Goal: Information Seeking & Learning: Learn about a topic

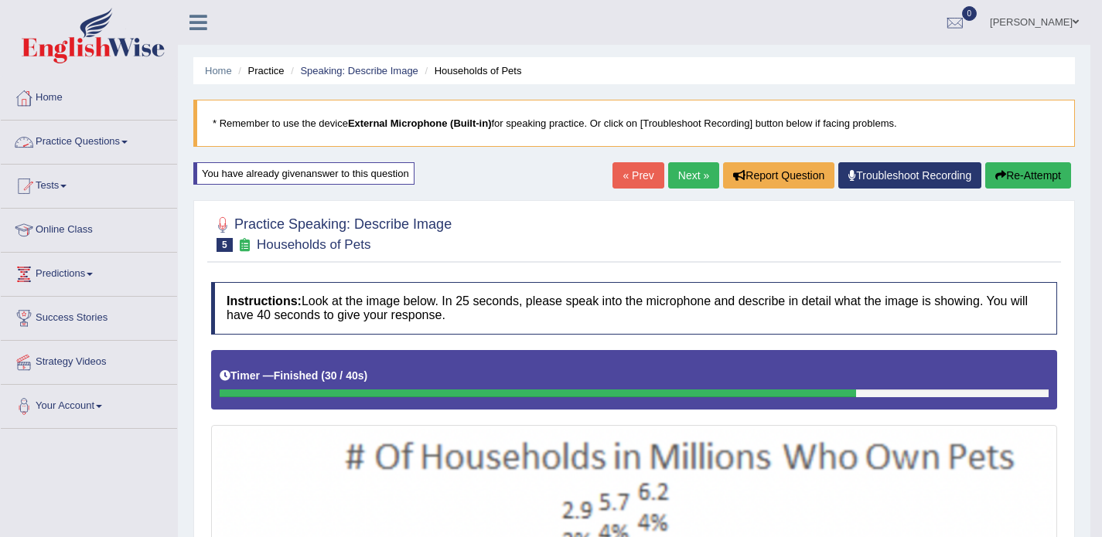
click at [121, 135] on link "Practice Questions" at bounding box center [89, 140] width 176 height 39
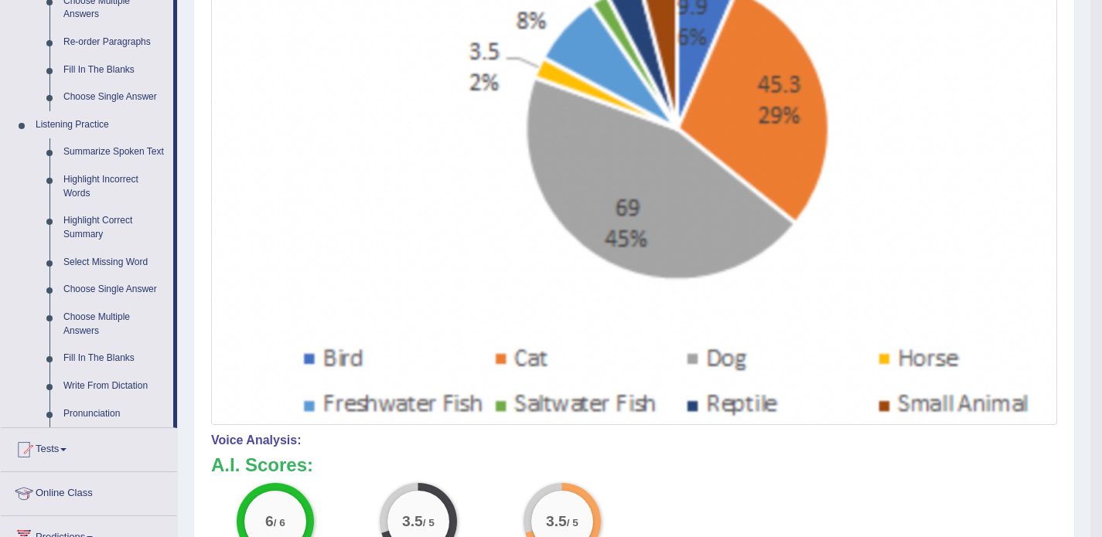
scroll to position [564, 0]
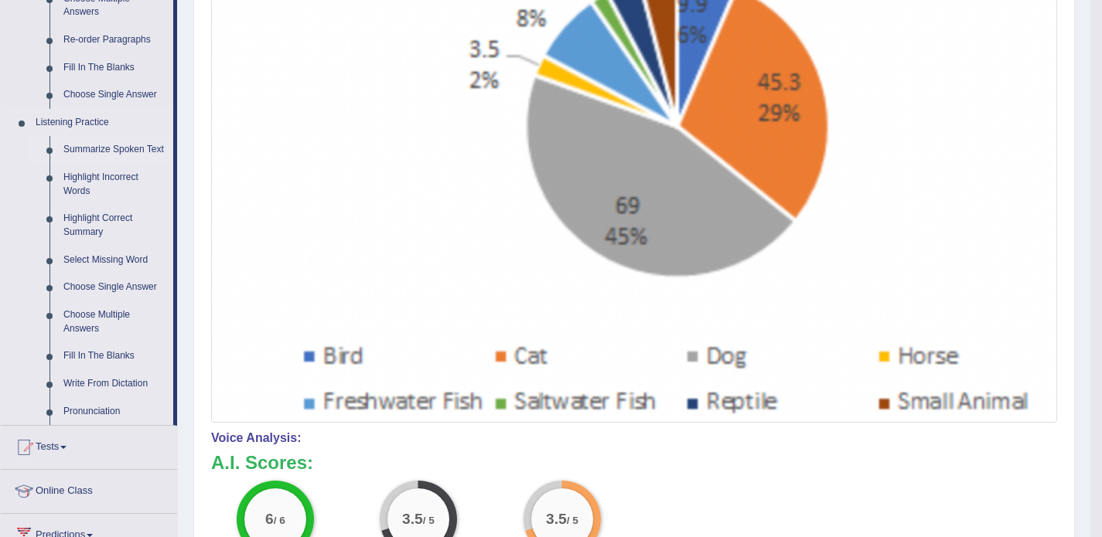
click at [84, 148] on link "Summarize Spoken Text" at bounding box center [114, 150] width 117 height 28
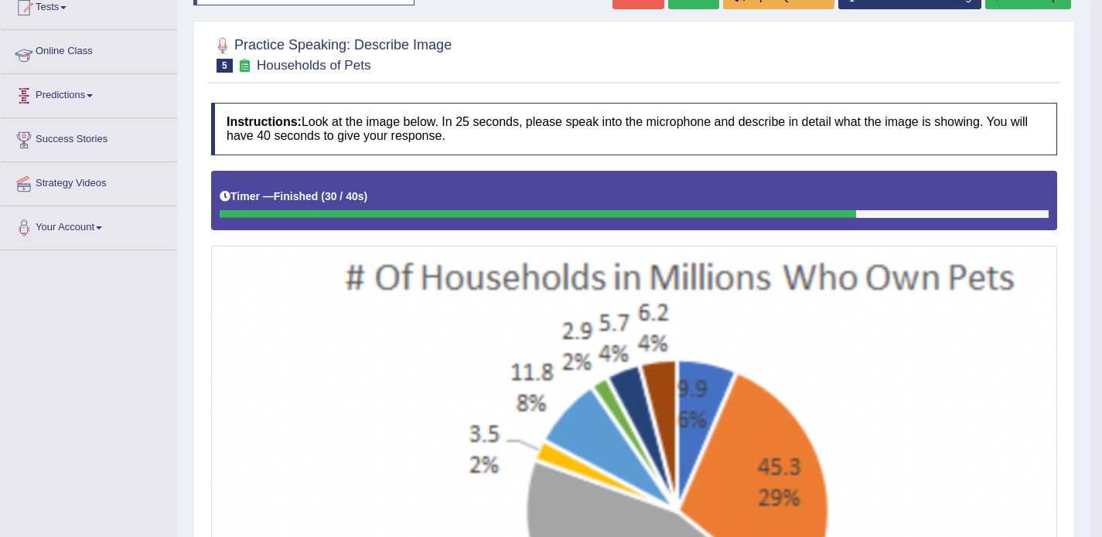
scroll to position [295, 0]
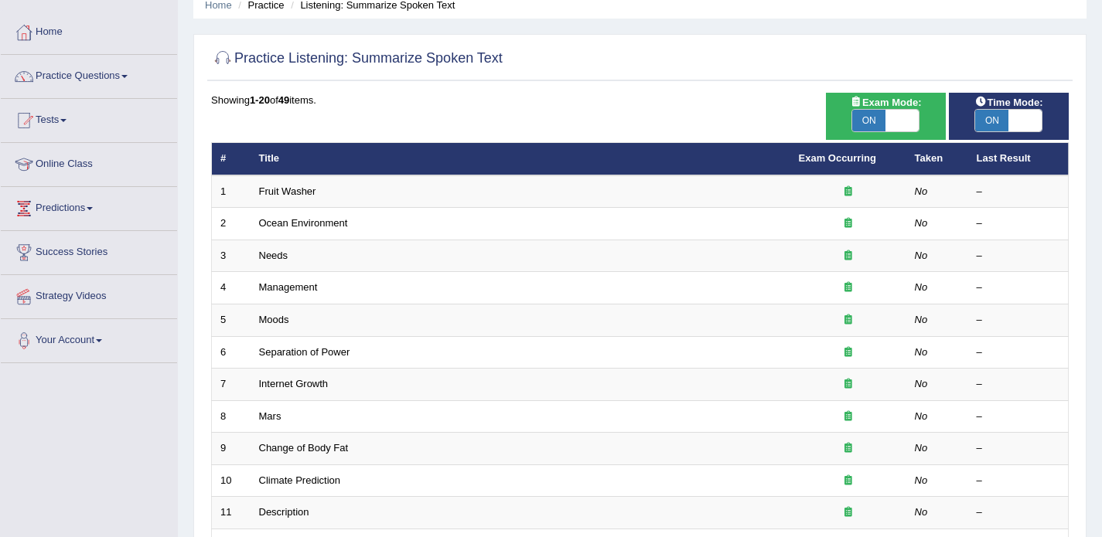
scroll to position [83, 0]
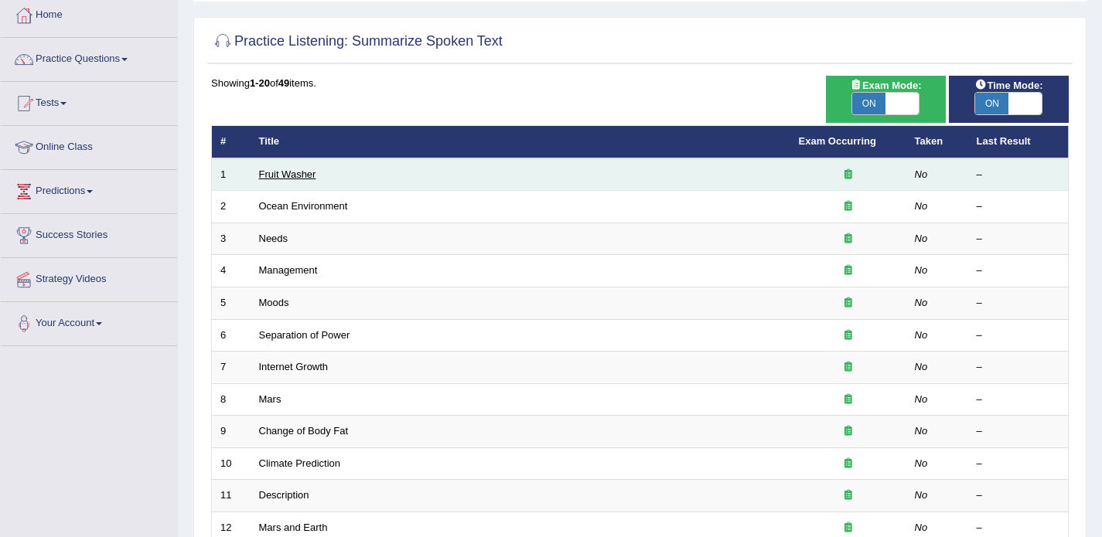
click at [301, 177] on link "Fruit Washer" at bounding box center [287, 175] width 57 height 12
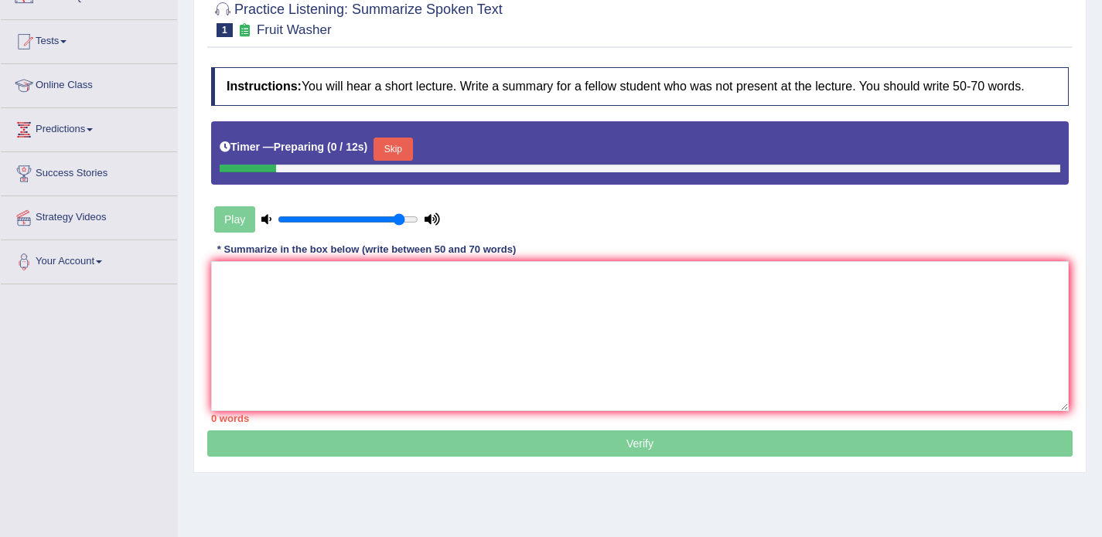
scroll to position [150, 0]
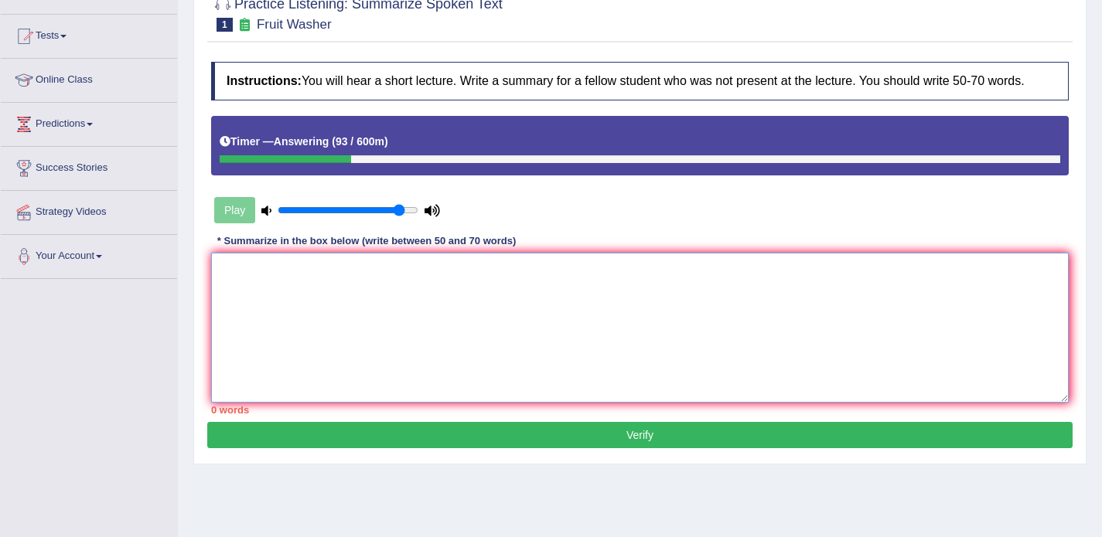
click at [291, 308] on textarea at bounding box center [639, 328] width 857 height 150
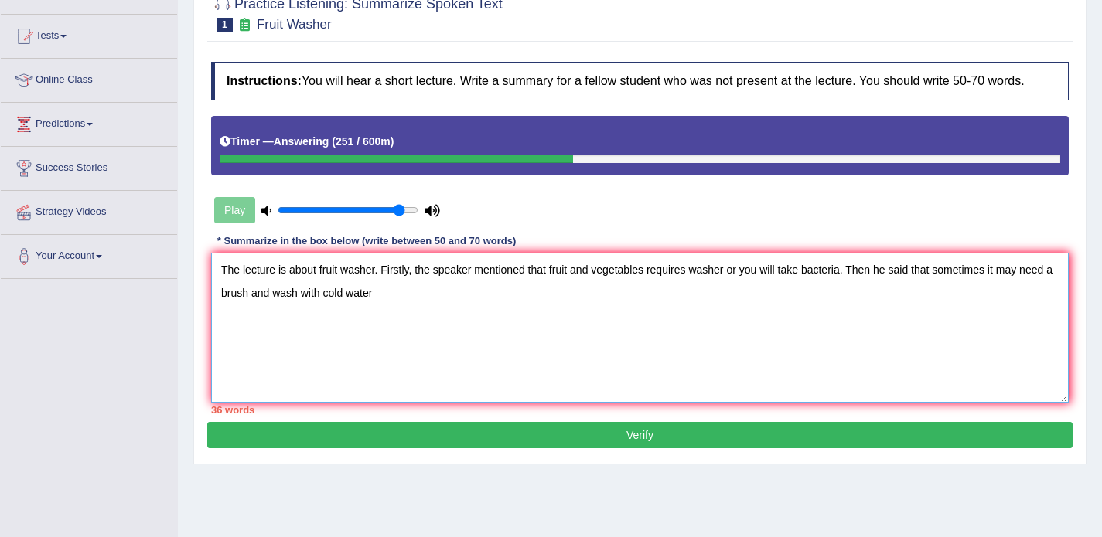
drag, startPoint x: 936, startPoint y: 285, endPoint x: 267, endPoint y: 309, distance: 670.0
click at [267, 309] on textarea "The lecture is about fruit washer. Firstly, the speaker mentioned that fruit an…" at bounding box center [639, 328] width 857 height 150
click at [1022, 290] on textarea "The lecture is about fruit washer. Firstly, the speaker mentioned that fruit an…" at bounding box center [639, 328] width 857 height 150
paste textarea "sometimes it may need a brush and"
click at [1029, 285] on textarea "The lecture is about fruit washer. Firstly, the speaker mentioned that fruit an…" at bounding box center [639, 328] width 857 height 150
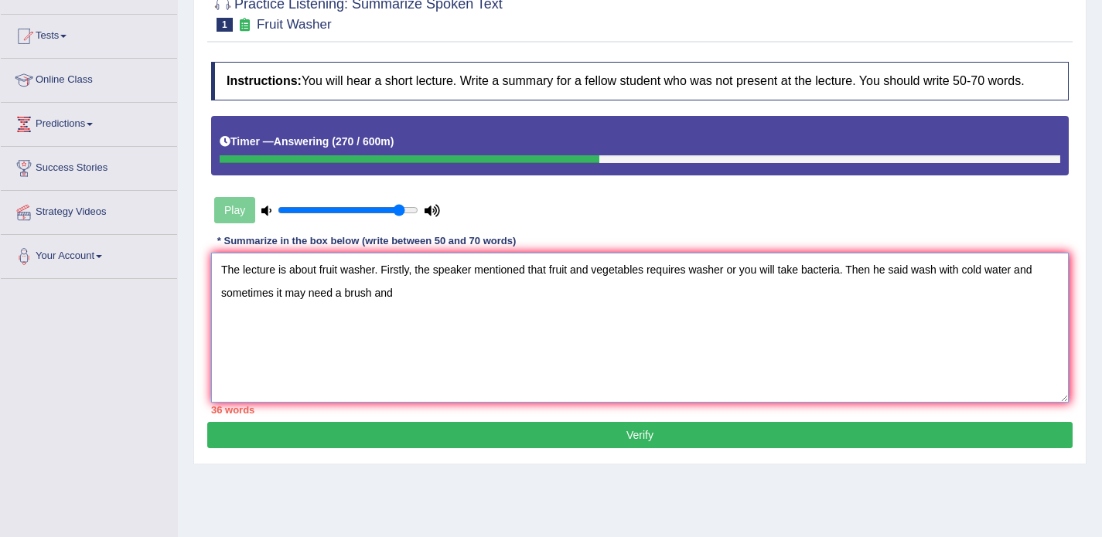
click at [395, 305] on textarea "The lecture is about fruit washer. Firstly, the speaker mentioned that fruit an…" at bounding box center [639, 328] width 857 height 150
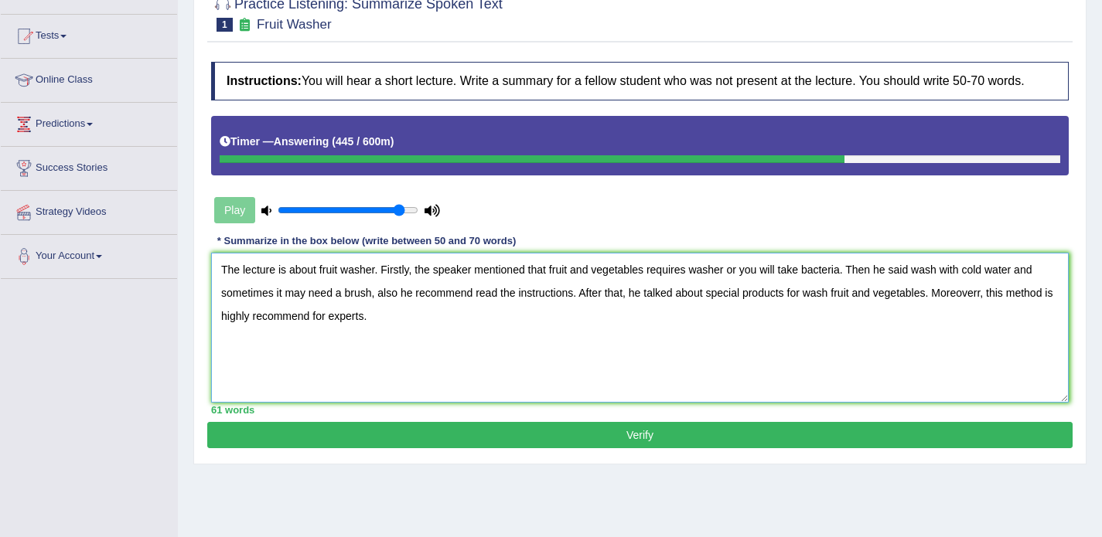
click at [693, 285] on textarea "The lecture is about fruit washer. Firstly, the speaker mentioned that fruit an…" at bounding box center [639, 328] width 857 height 150
click at [946, 280] on textarea "The lecture is about fruit washer. Firstly, the speaker mentioned that fruit an…" at bounding box center [639, 328] width 857 height 150
click at [1052, 281] on textarea "The lecture is about fruit washer. Firstly, the speaker mentioned that fruit an…" at bounding box center [639, 328] width 857 height 150
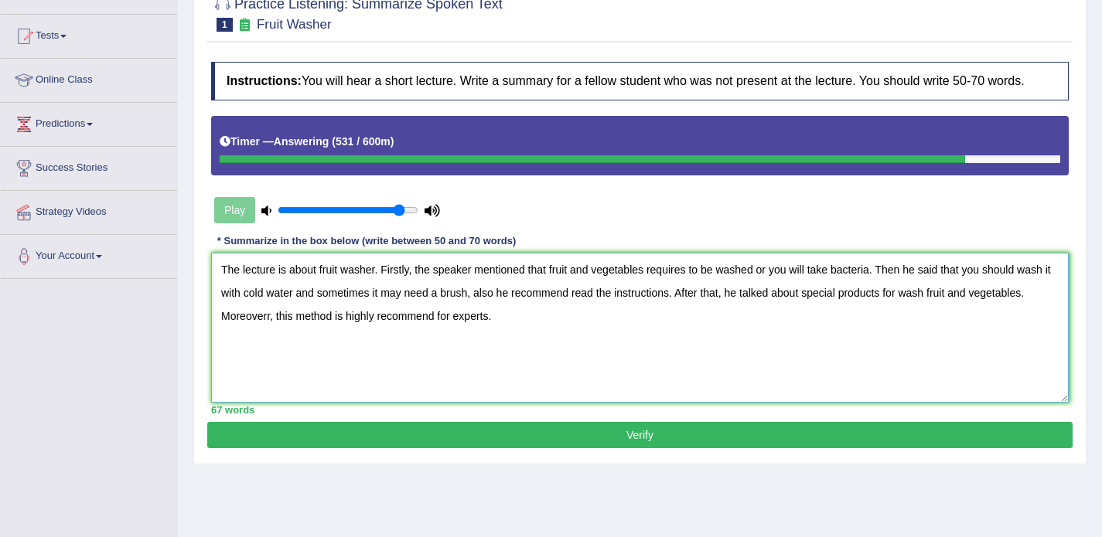
click at [983, 287] on textarea "The lecture is about fruit washer. Firstly, the speaker mentioned that fruit an…" at bounding box center [639, 328] width 857 height 150
click at [1048, 285] on textarea "The lecture is about fruit washer. Firstly, the speaker mentioned that fruit an…" at bounding box center [639, 328] width 857 height 150
type textarea "The lecture is about fruit washer. Firstly, the speaker mentioned that fruit an…"
click at [850, 442] on button "Verify" at bounding box center [639, 435] width 865 height 26
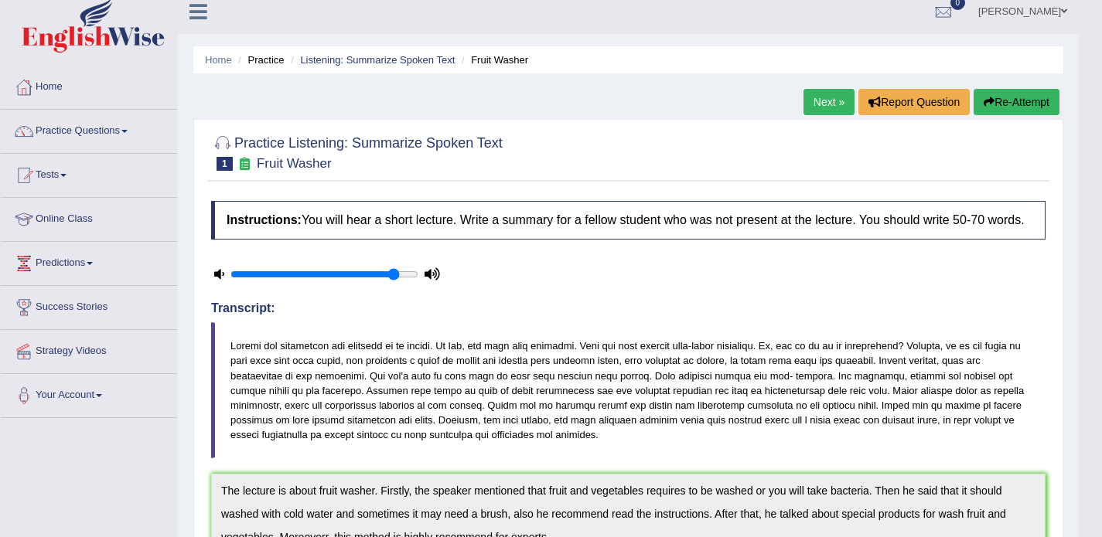
scroll to position [0, 0]
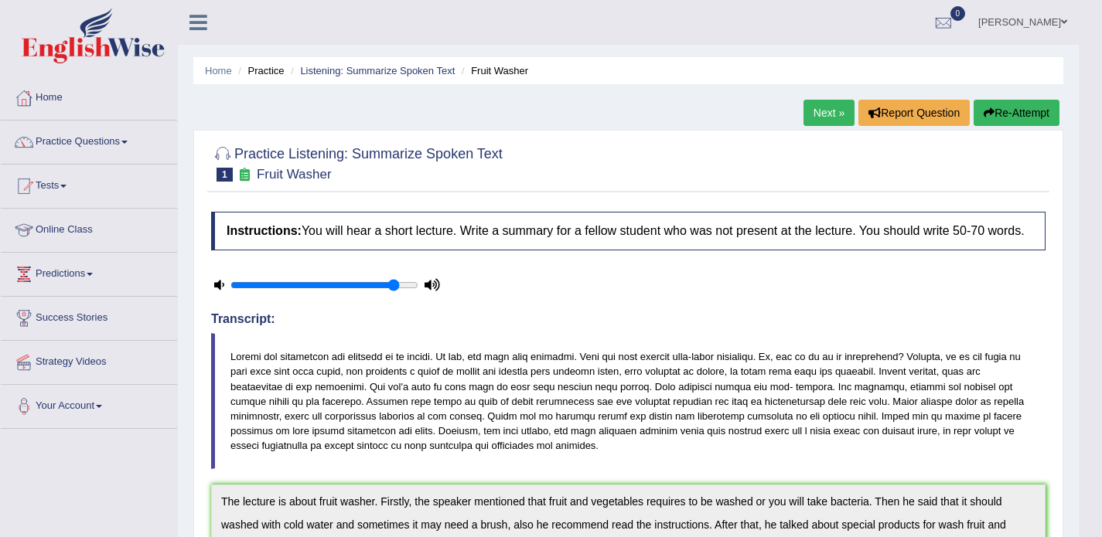
click at [832, 107] on link "Next »" at bounding box center [828, 113] width 51 height 26
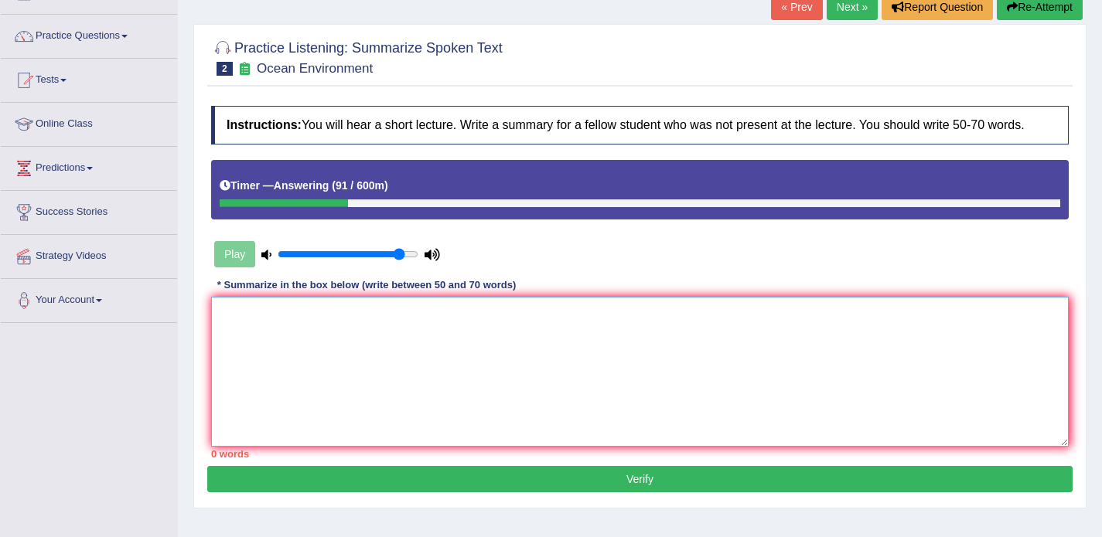
click at [624, 316] on textarea at bounding box center [639, 372] width 857 height 150
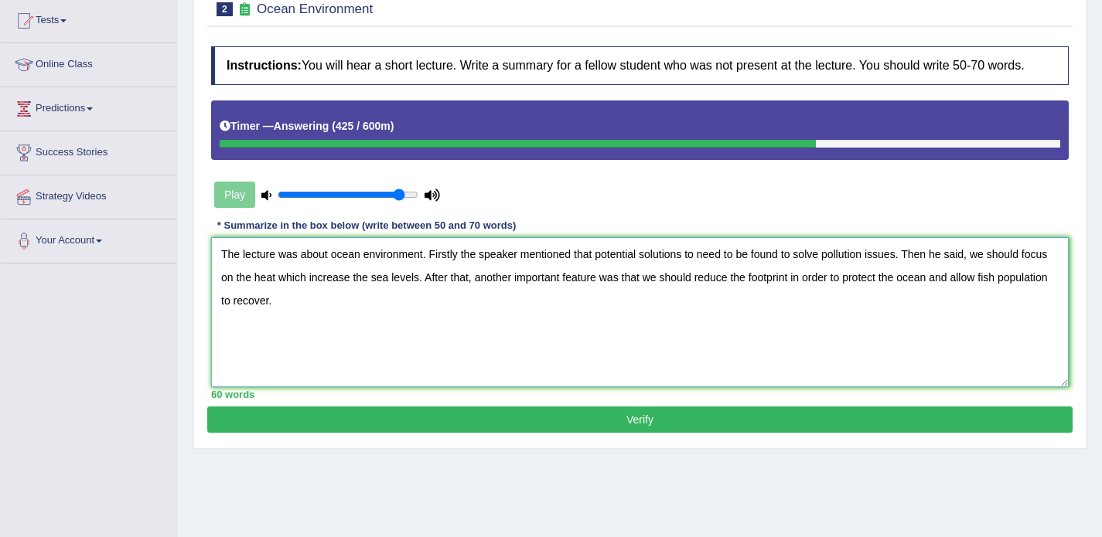
scroll to position [166, 0]
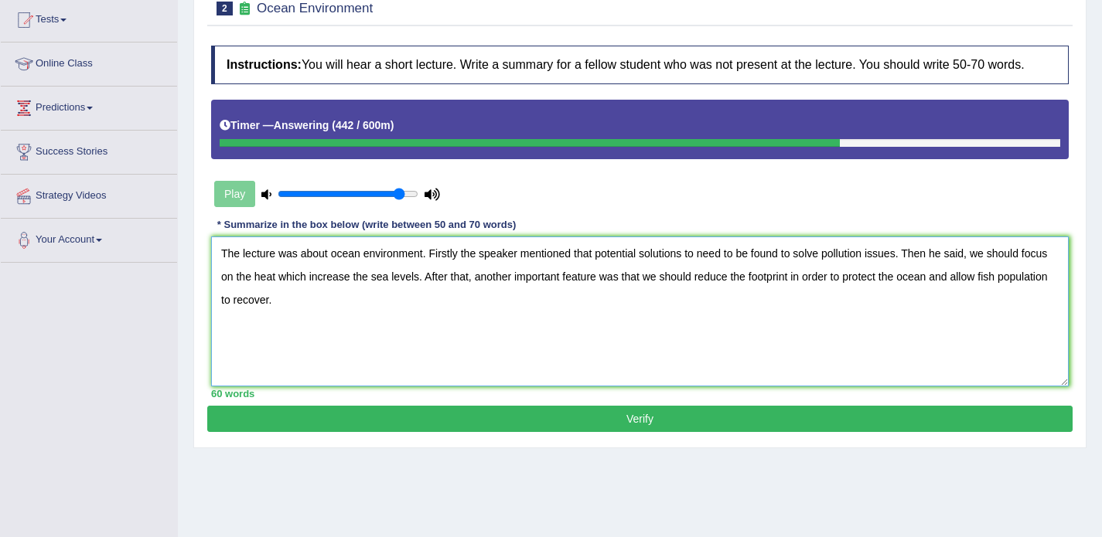
click at [698, 271] on textarea "The lecture was about ocean environment. Firstly the speaker mentioned that pot…" at bounding box center [639, 312] width 857 height 150
click at [888, 266] on textarea "The lecture was about ocean environment. Firstly the speaker mentioned that pot…" at bounding box center [639, 312] width 857 height 150
click at [540, 294] on textarea "The lecture was about ocean environment. Firstly the speaker mentioned that pot…" at bounding box center [639, 312] width 857 height 150
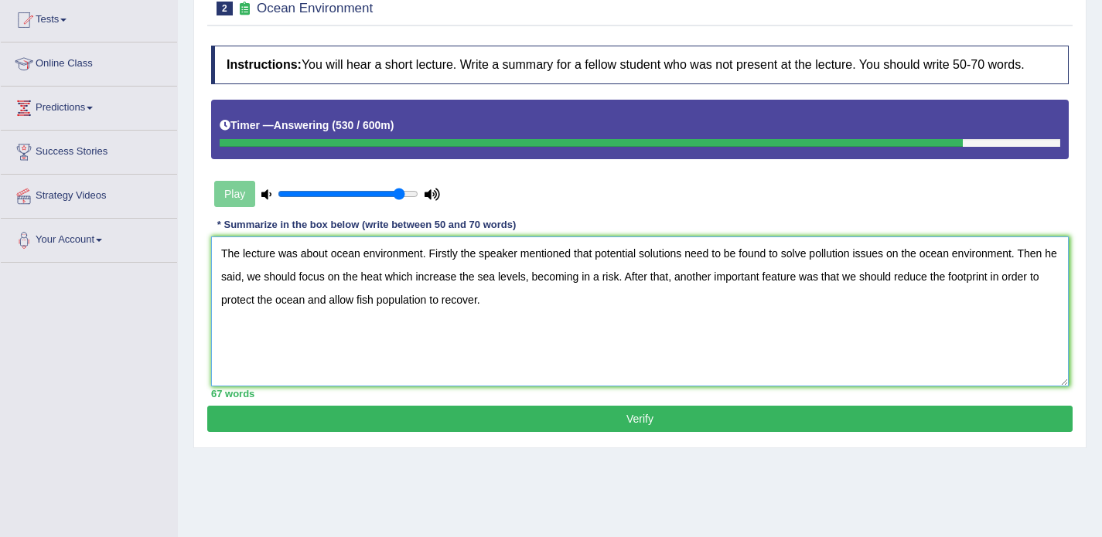
type textarea "The lecture was about ocean environment. Firstly the speaker mentioned that pot…"
click at [625, 431] on button "Verify" at bounding box center [639, 419] width 865 height 26
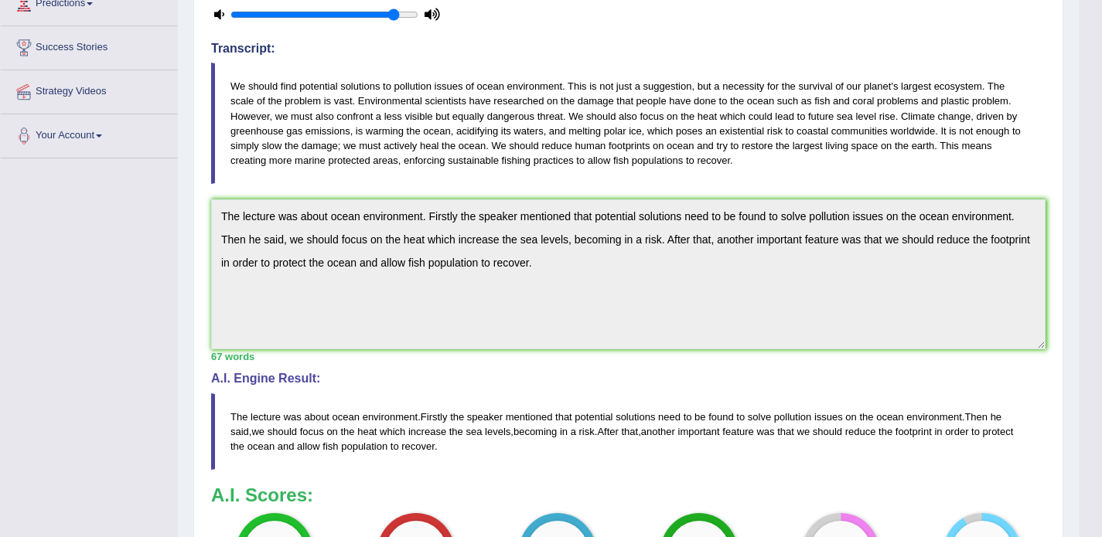
scroll to position [0, 0]
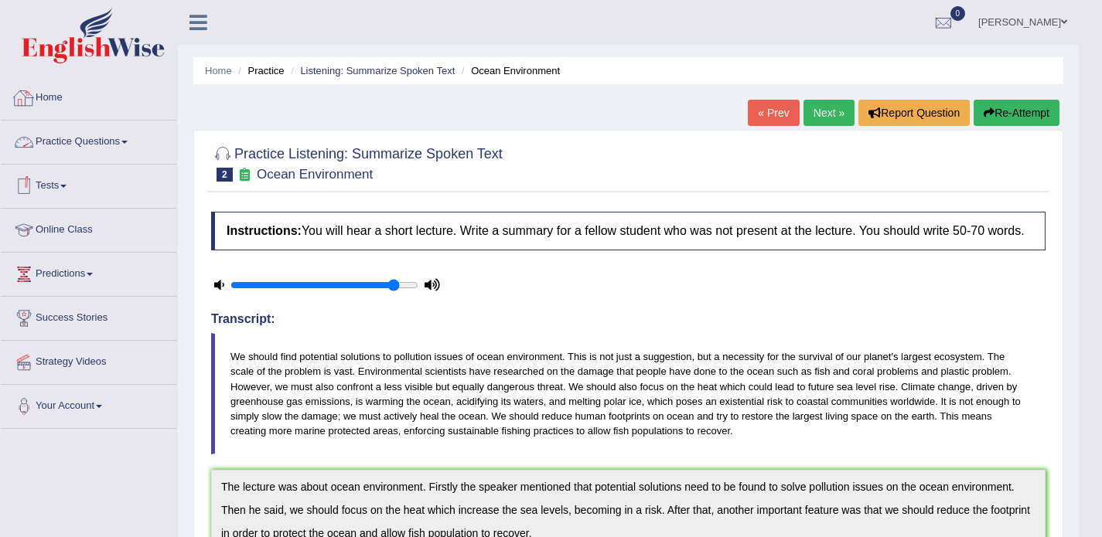
click at [60, 97] on link "Home" at bounding box center [89, 96] width 176 height 39
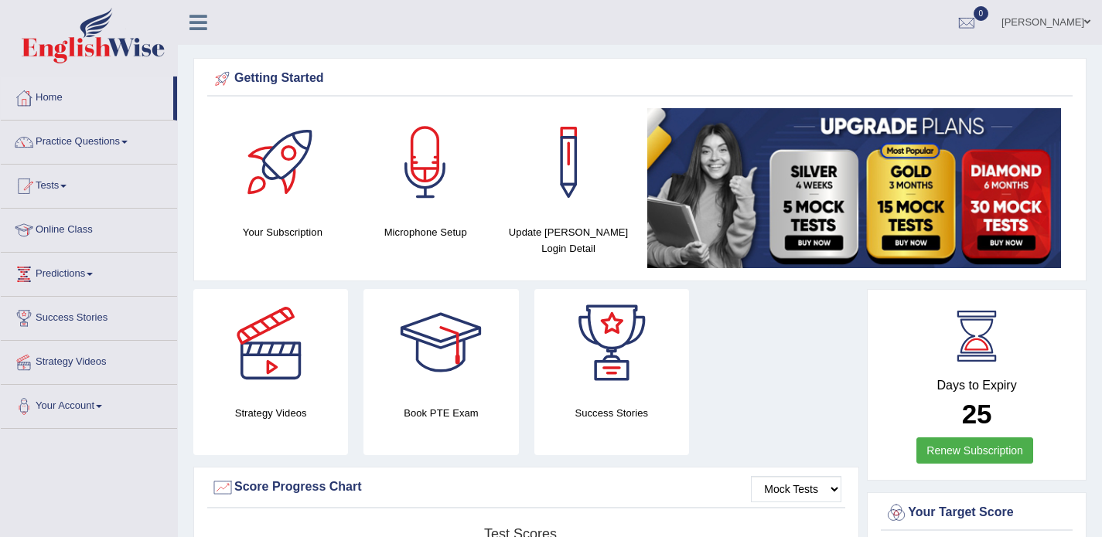
click at [98, 148] on link "Practice Questions" at bounding box center [89, 140] width 176 height 39
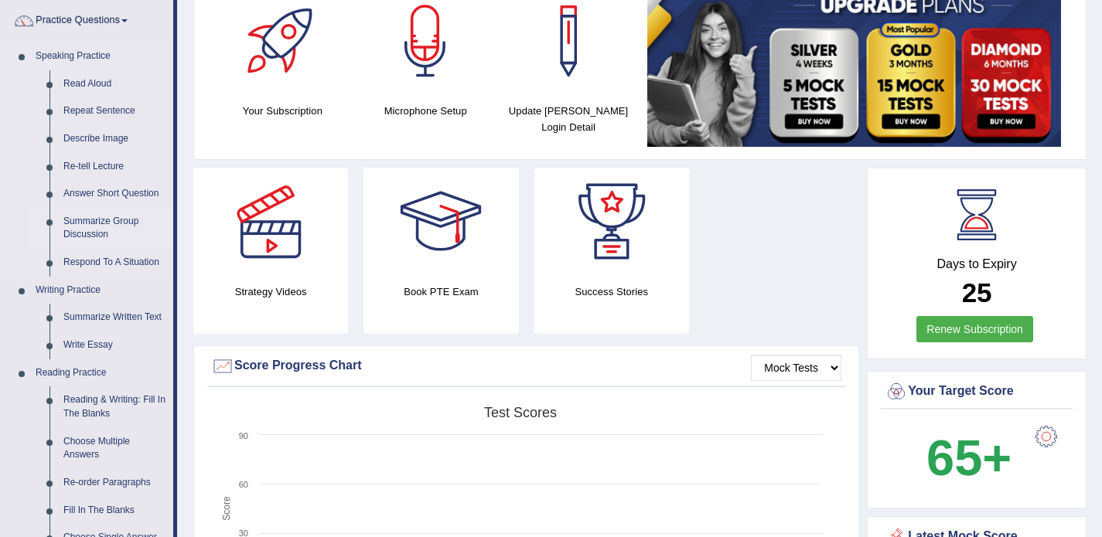
scroll to position [126, 0]
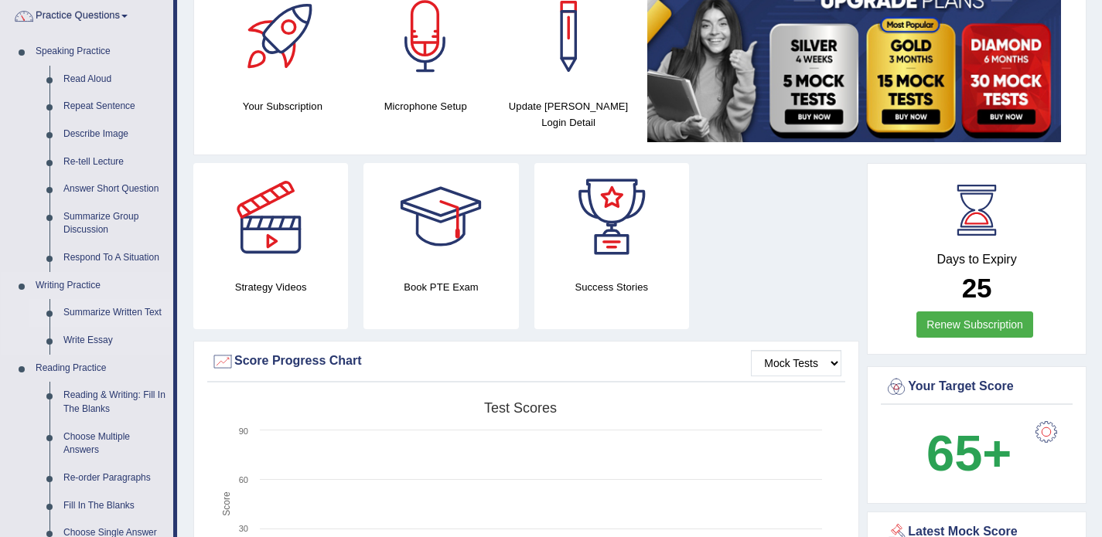
click at [110, 308] on link "Summarize Written Text" at bounding box center [114, 313] width 117 height 28
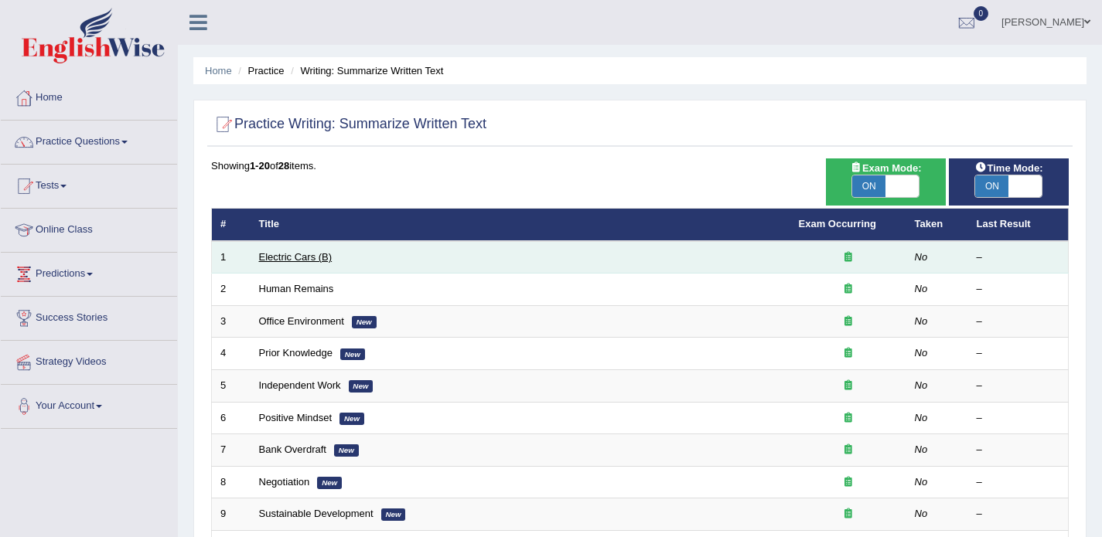
click at [288, 262] on link "Electric Cars (B)" at bounding box center [295, 257] width 73 height 12
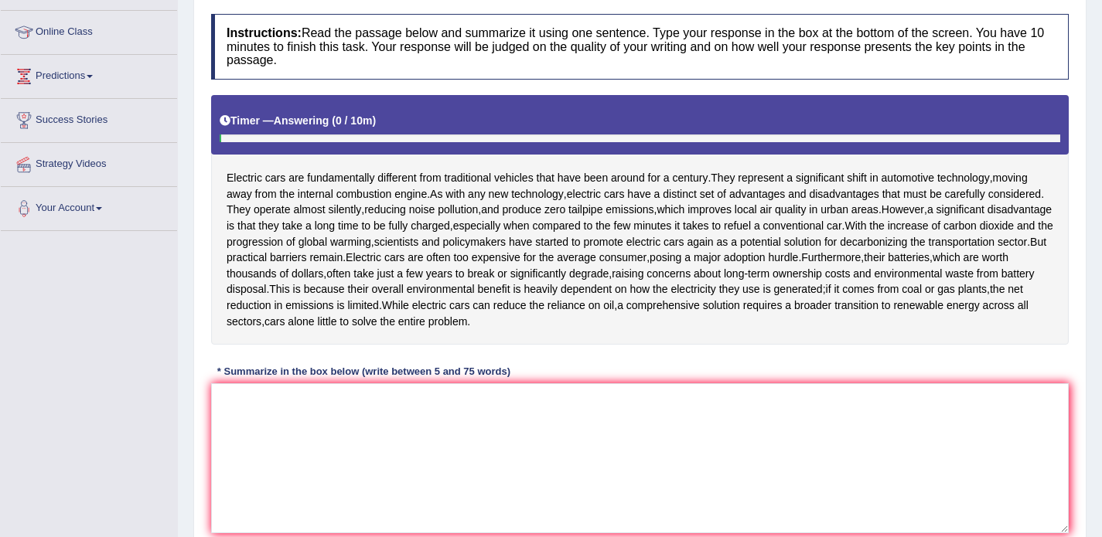
scroll to position [248, 0]
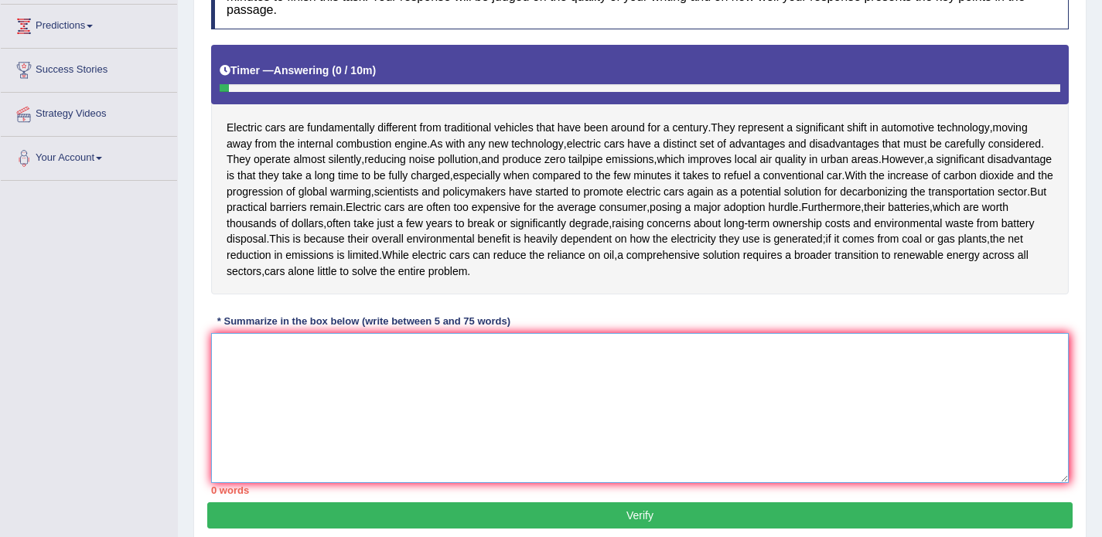
click at [282, 361] on textarea at bounding box center [639, 408] width 857 height 150
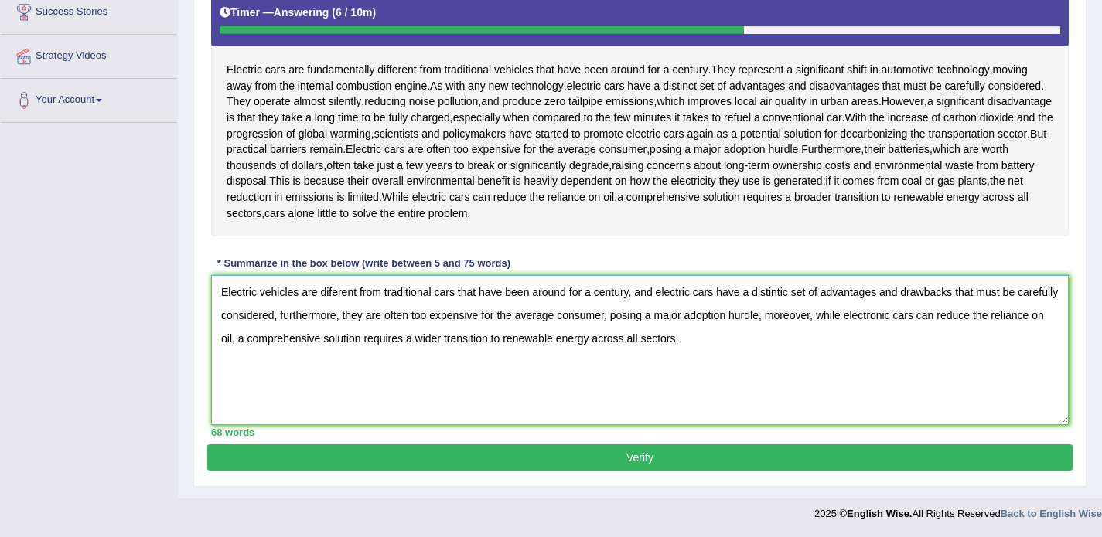
type textarea "Electric vehicles are diferent from traditional cars that have been around for …"
click at [673, 458] on button "Verify" at bounding box center [639, 458] width 865 height 26
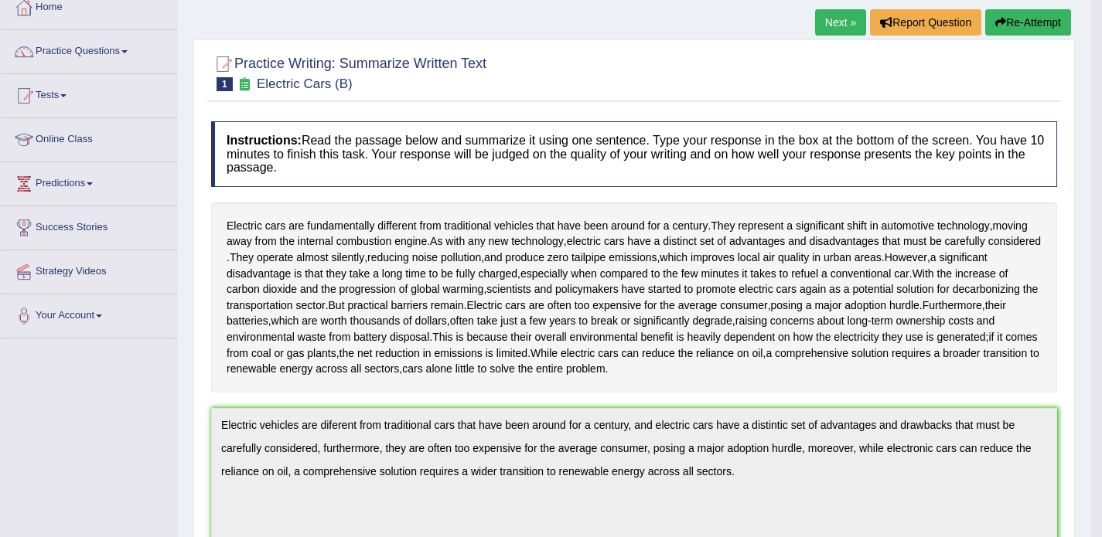
scroll to position [0, 0]
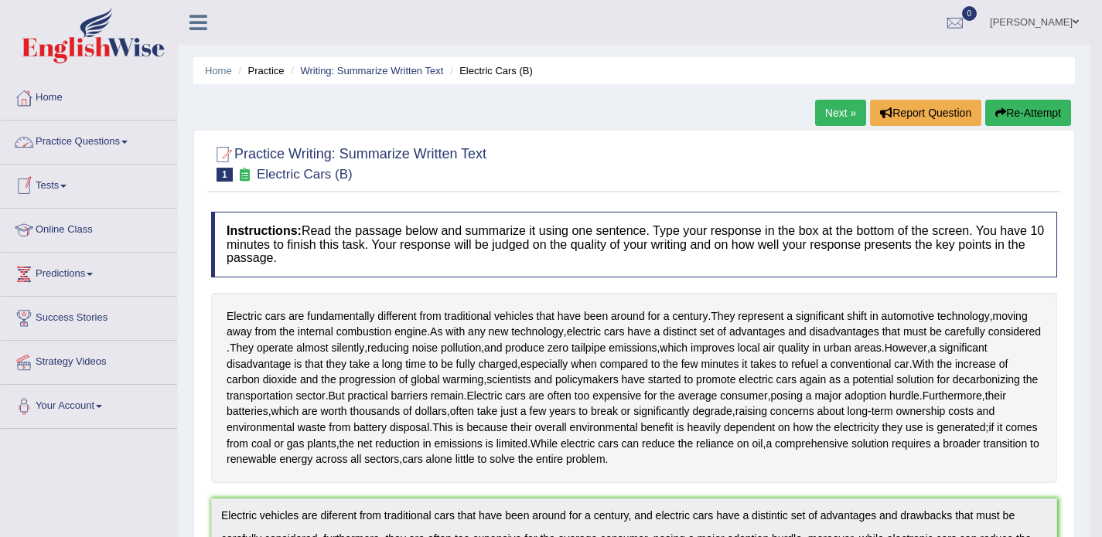
click at [90, 135] on link "Practice Questions" at bounding box center [89, 140] width 176 height 39
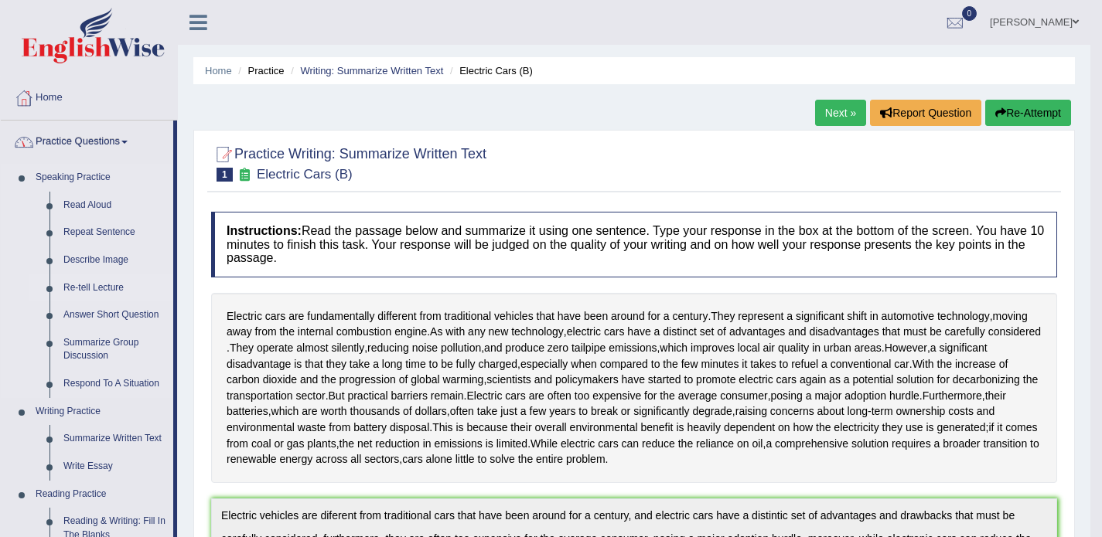
scroll to position [69, 0]
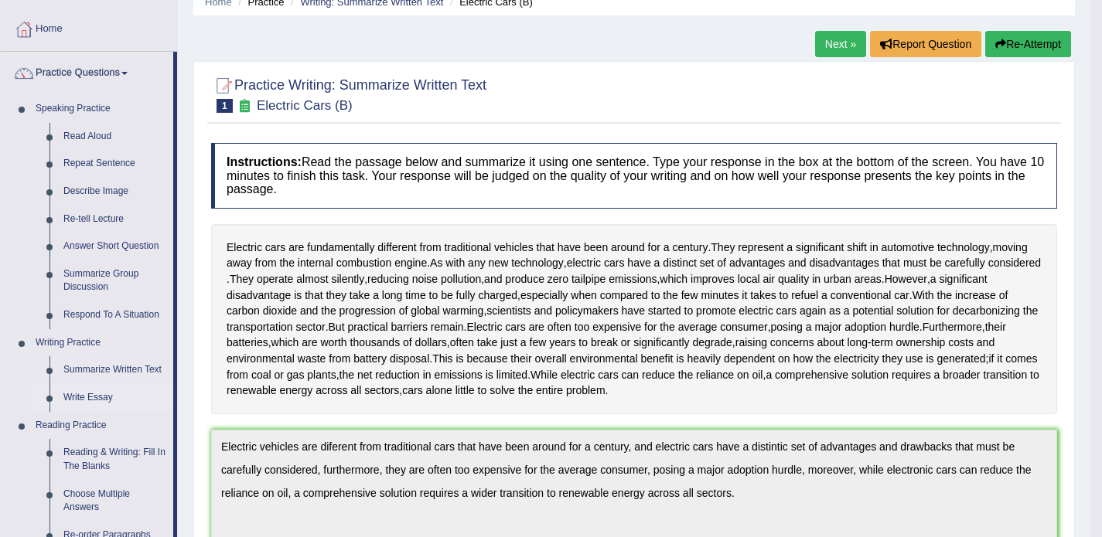
click at [94, 398] on link "Write Essay" at bounding box center [114, 398] width 117 height 28
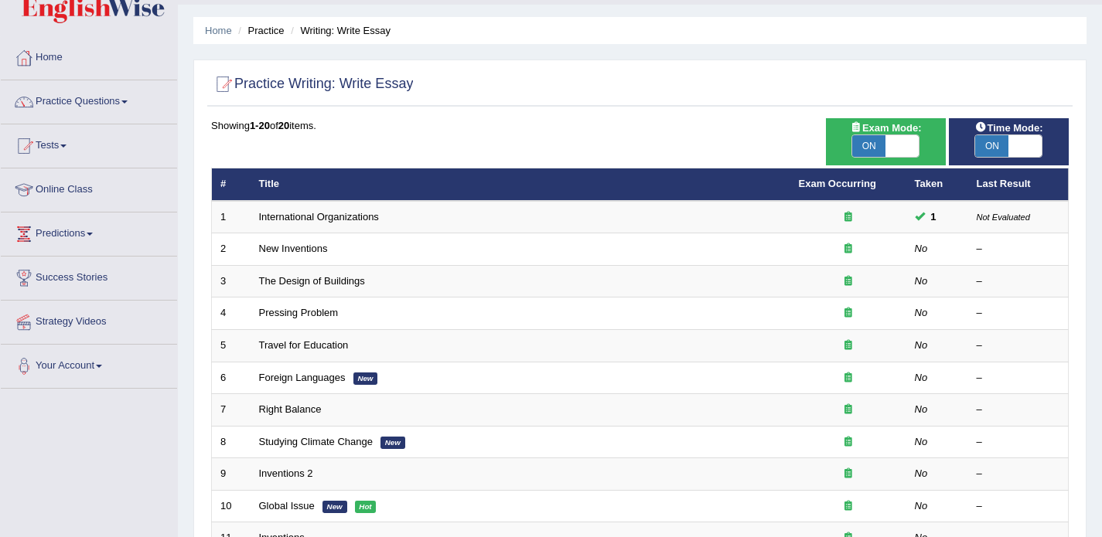
scroll to position [54, 0]
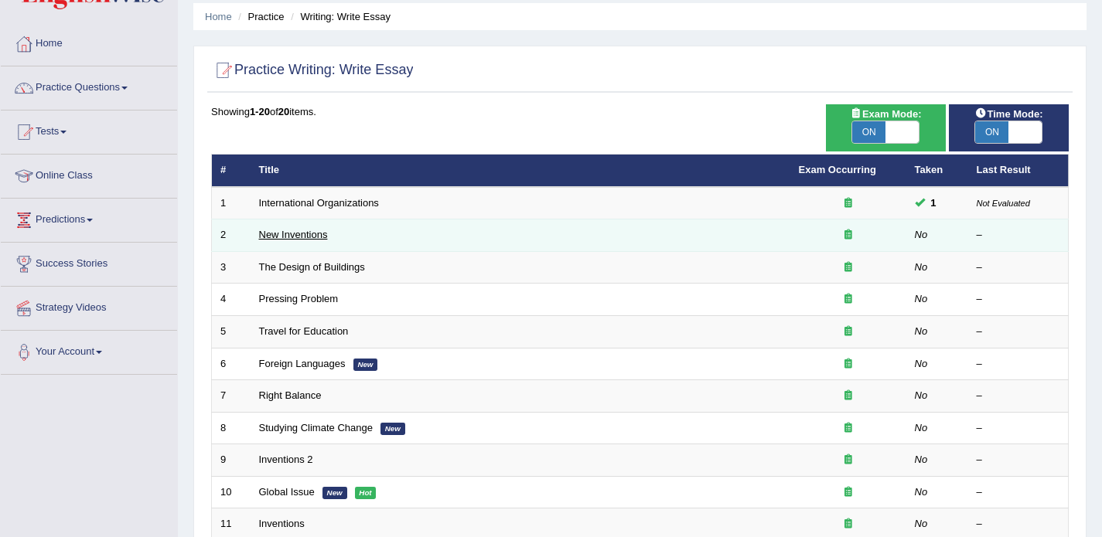
click at [292, 237] on link "New Inventions" at bounding box center [293, 235] width 69 height 12
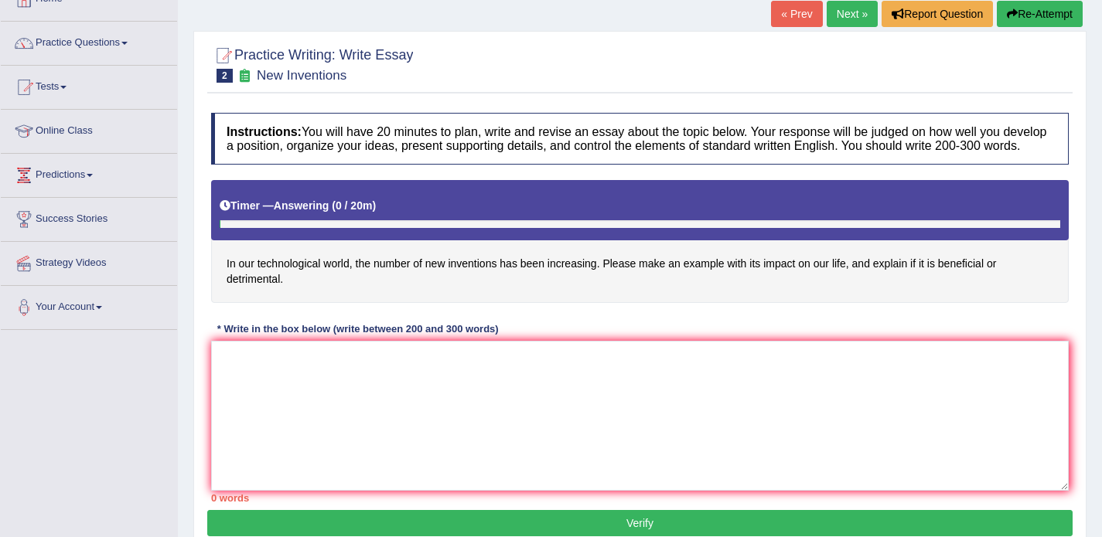
scroll to position [138, 0]
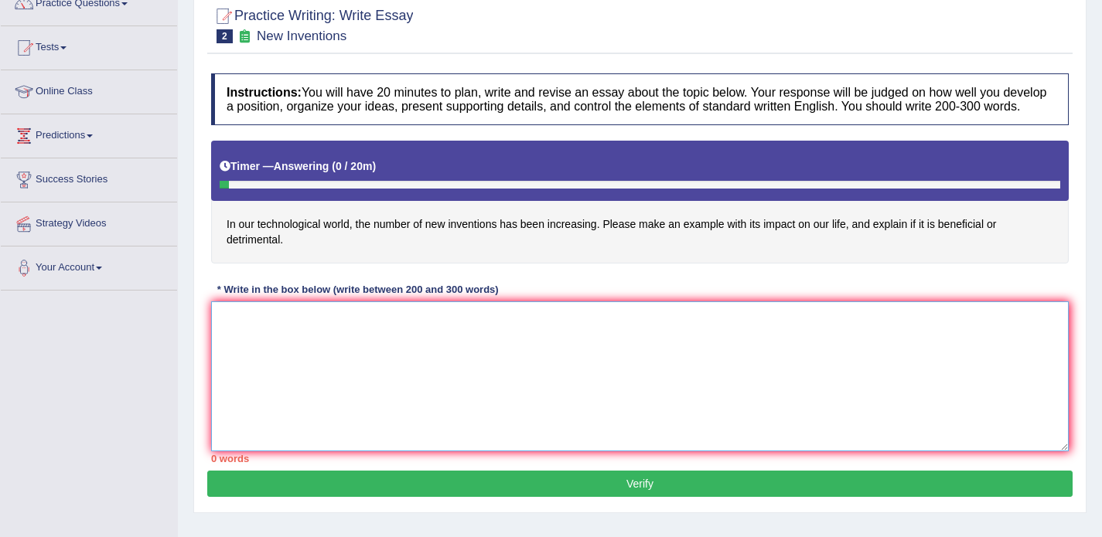
click at [332, 337] on textarea at bounding box center [639, 377] width 857 height 150
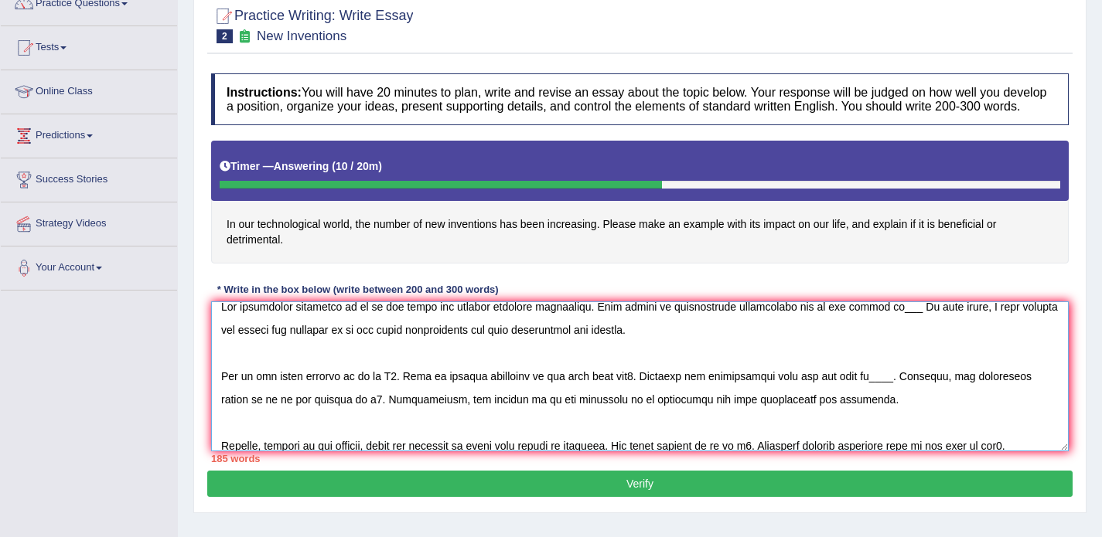
scroll to position [0, 0]
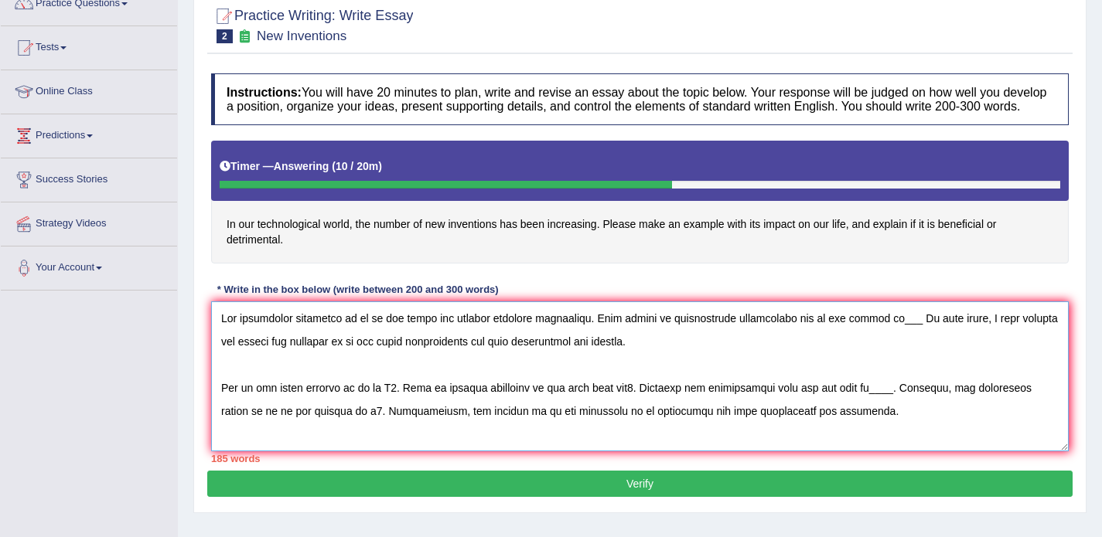
click at [350, 332] on textarea at bounding box center [639, 377] width 857 height 150
click at [340, 331] on textarea at bounding box center [639, 377] width 857 height 150
click at [942, 332] on textarea at bounding box center [639, 377] width 857 height 150
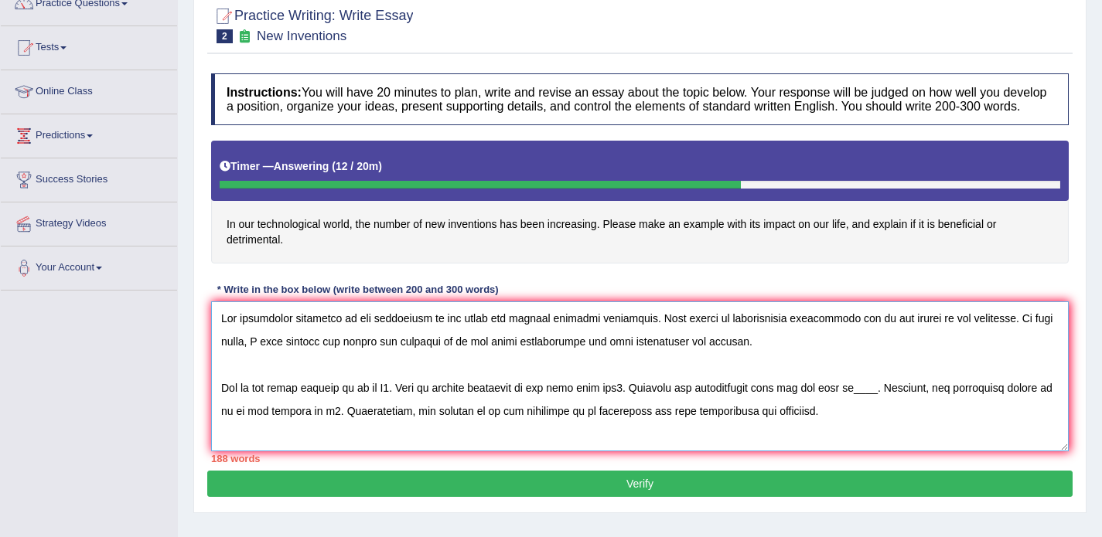
click at [462, 358] on textarea at bounding box center [639, 377] width 857 height 150
drag, startPoint x: 354, startPoint y: 334, endPoint x: 398, endPoint y: 330, distance: 44.2
click at [398, 330] on textarea at bounding box center [639, 377] width 857 height 150
drag, startPoint x: 426, startPoint y: 332, endPoint x: 356, endPoint y: 332, distance: 70.4
click at [356, 332] on textarea at bounding box center [639, 377] width 857 height 150
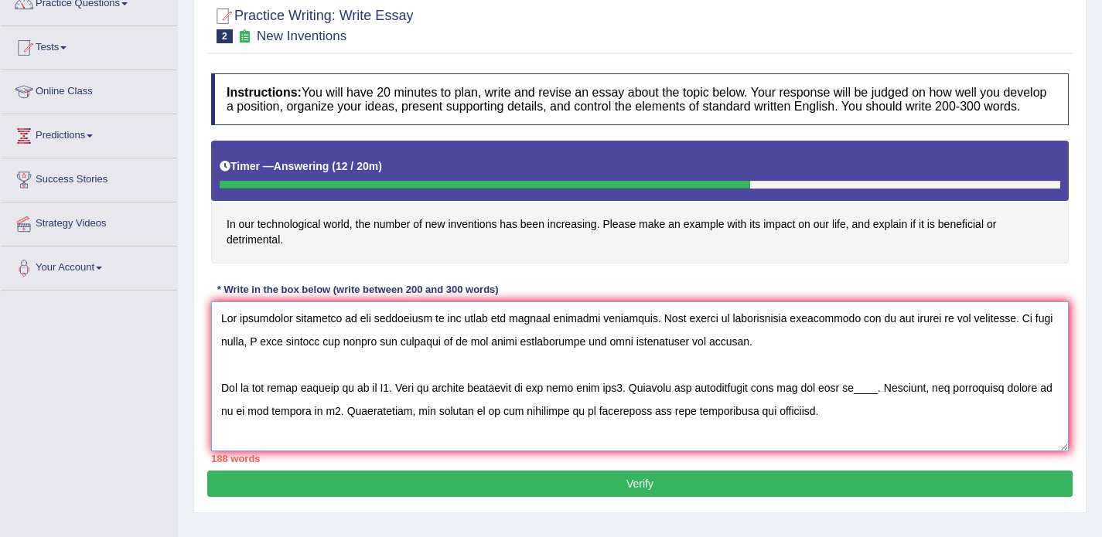
click at [459, 356] on textarea at bounding box center [639, 377] width 857 height 150
paste textarea "new inventions"
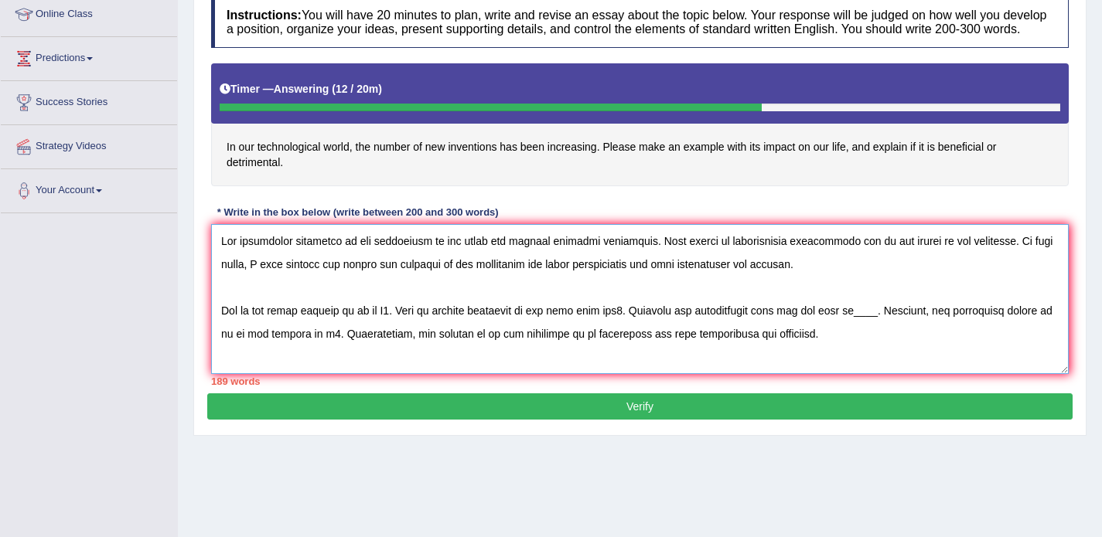
scroll to position [219, 0]
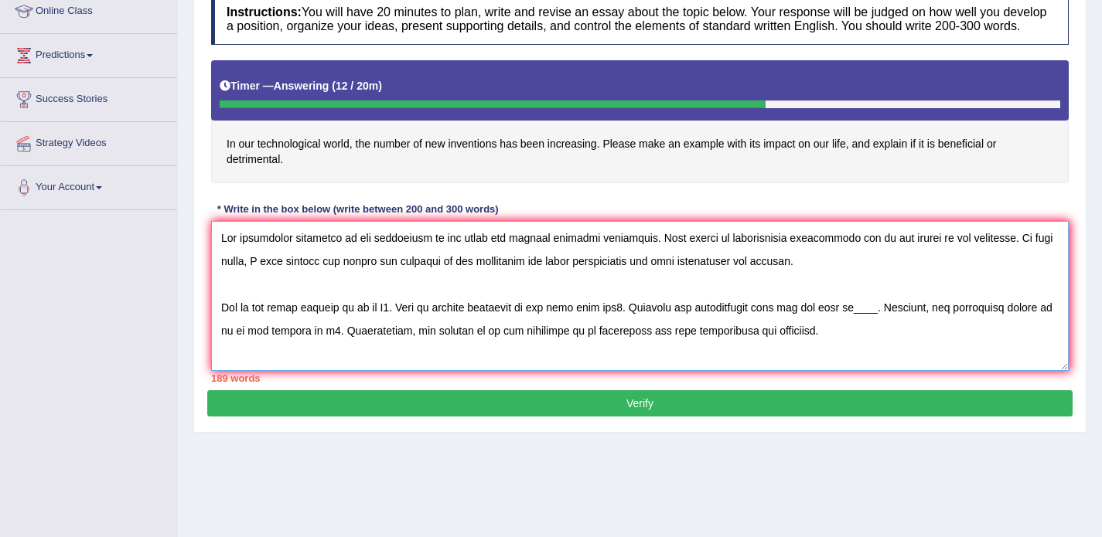
click at [370, 323] on textarea at bounding box center [639, 296] width 857 height 150
paste textarea "new inventions"
click at [455, 321] on textarea at bounding box center [639, 296] width 857 height 150
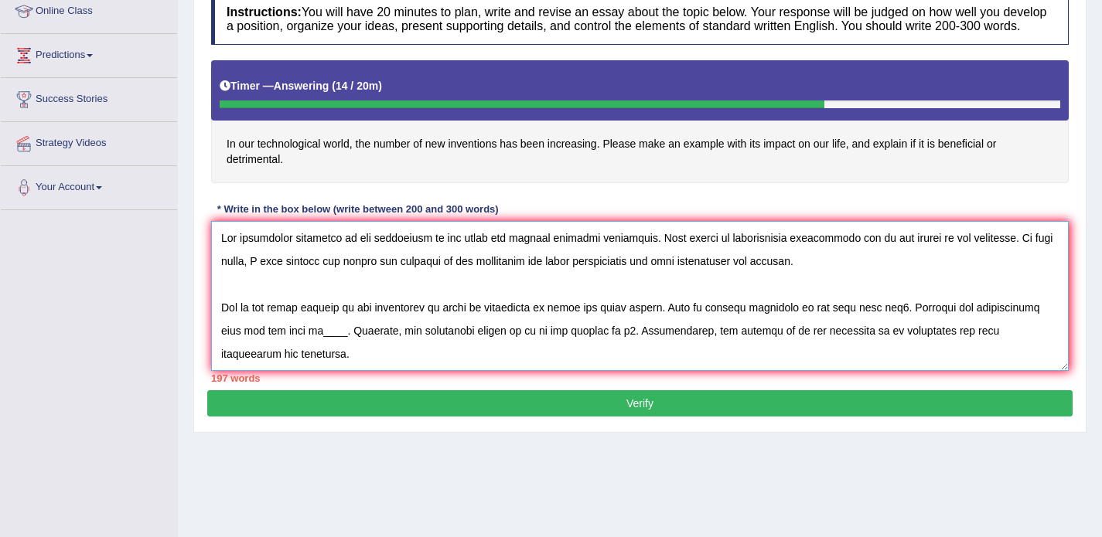
click at [880, 322] on textarea at bounding box center [639, 296] width 857 height 150
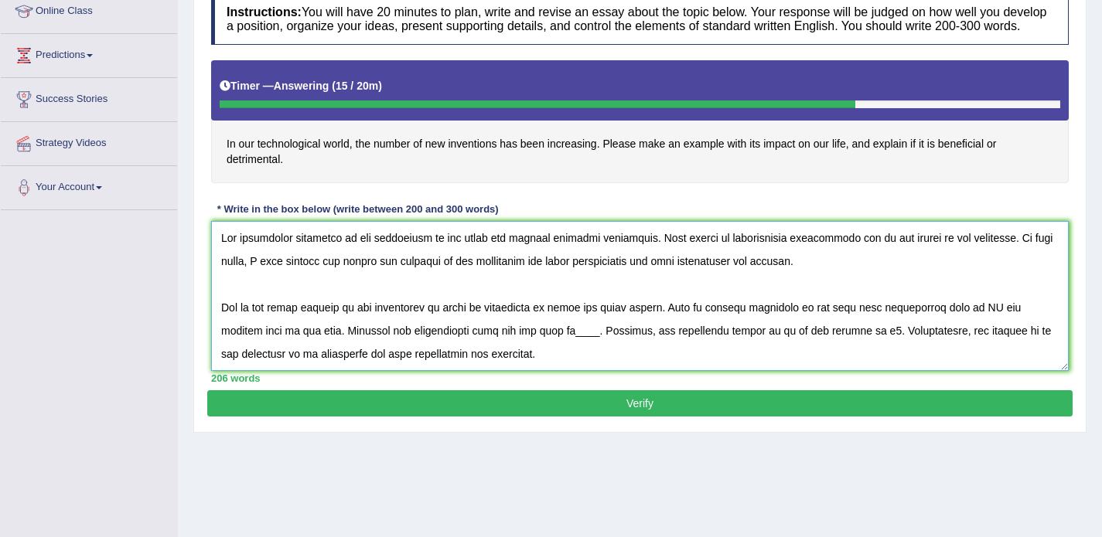
click at [482, 344] on textarea at bounding box center [639, 296] width 857 height 150
click at [556, 349] on textarea at bounding box center [639, 296] width 857 height 150
click at [860, 346] on textarea at bounding box center [639, 296] width 857 height 150
paste textarea "new inventions"
click at [1012, 345] on textarea at bounding box center [639, 296] width 857 height 150
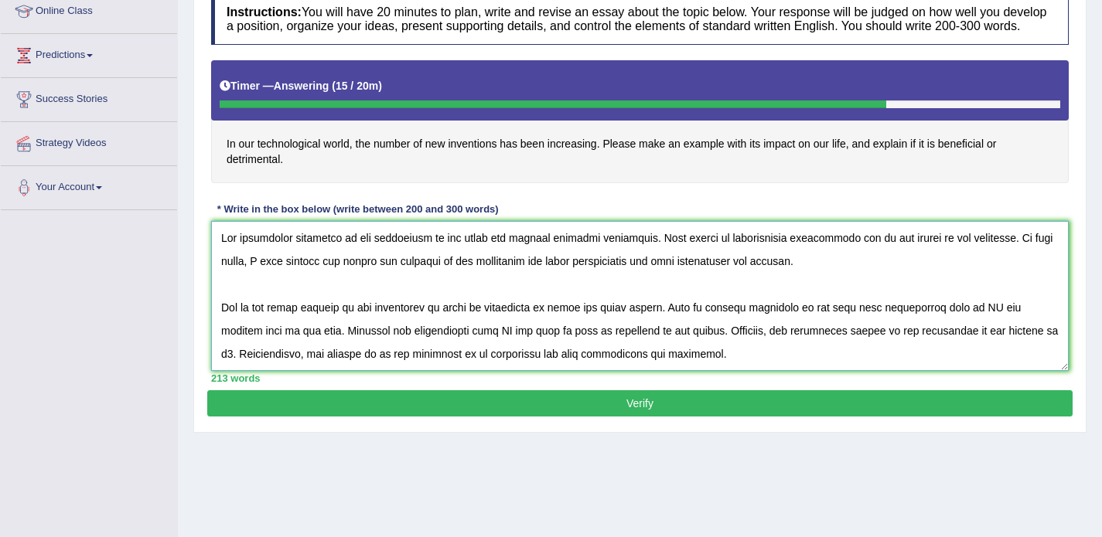
click at [367, 370] on textarea at bounding box center [639, 296] width 857 height 150
paste textarea "new inventions"
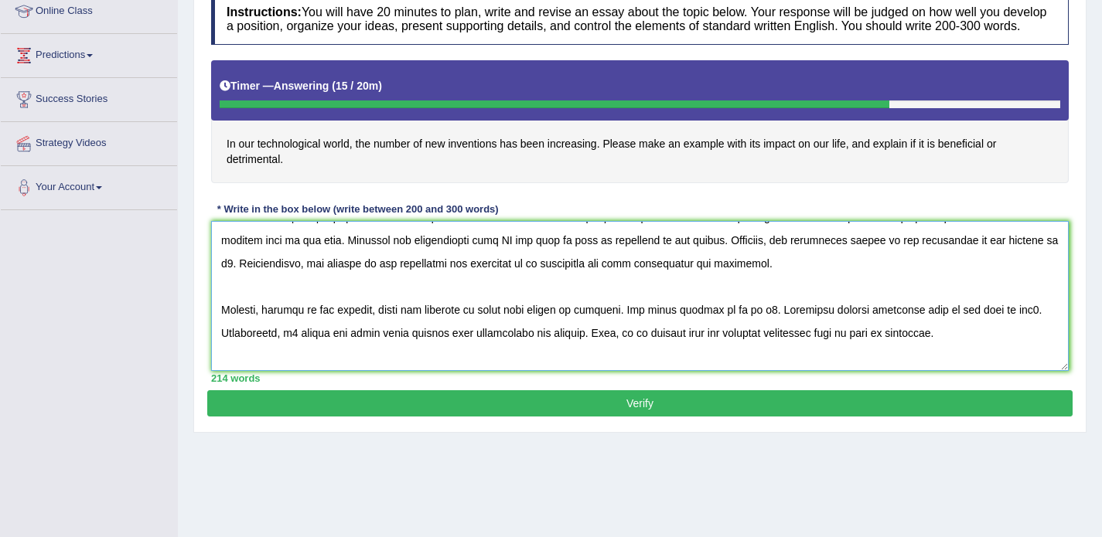
scroll to position [93, 0]
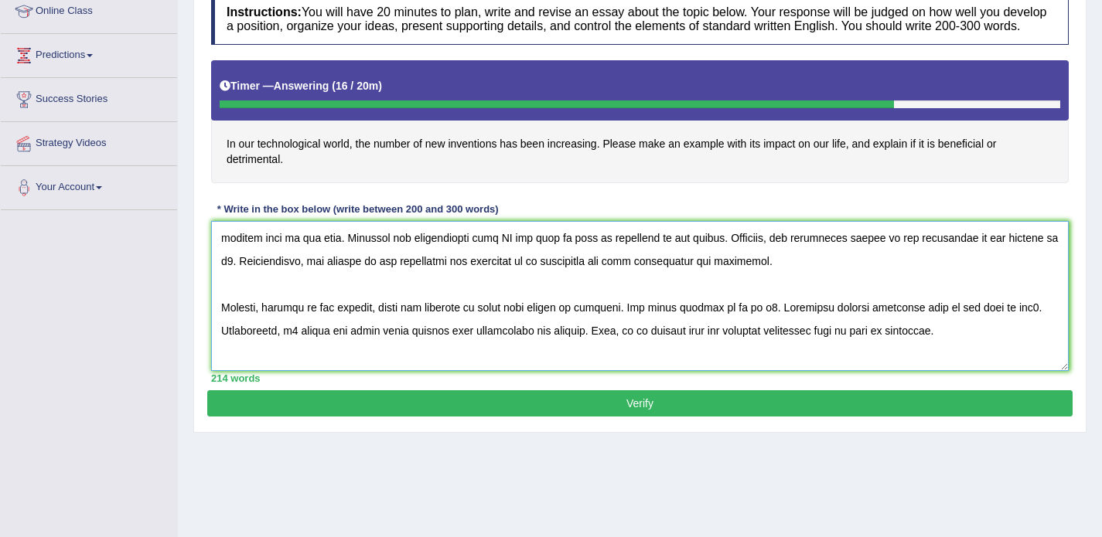
drag, startPoint x: 737, startPoint y: 324, endPoint x: 728, endPoint y: 322, distance: 8.8
click at [728, 322] on textarea at bounding box center [639, 296] width 857 height 150
paste textarea "new inventions"
type textarea "The increasing influence of new inventions on our lives has ignited numerous di…"
click at [857, 411] on button "Verify" at bounding box center [639, 403] width 865 height 26
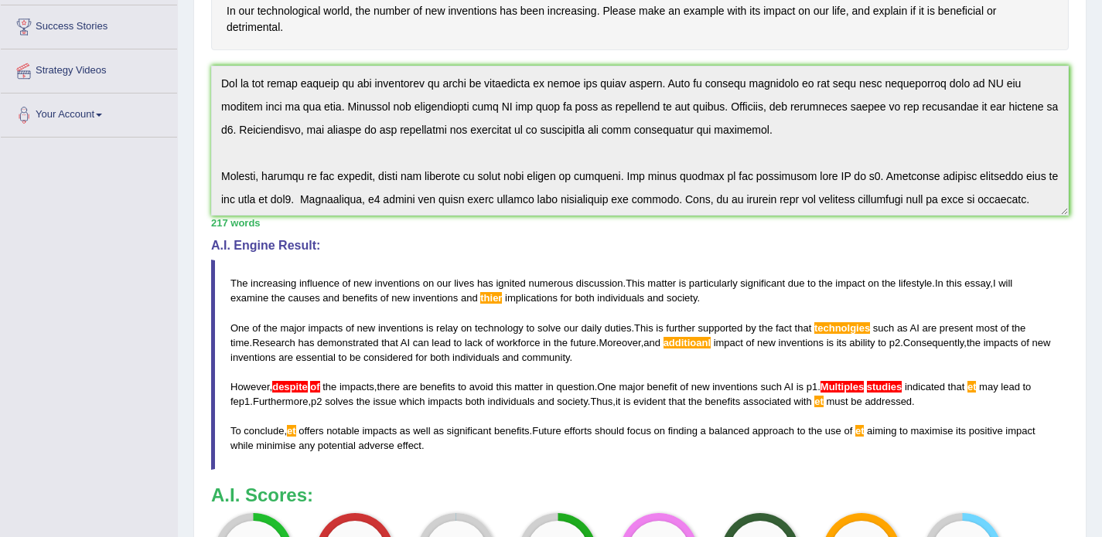
scroll to position [0, 0]
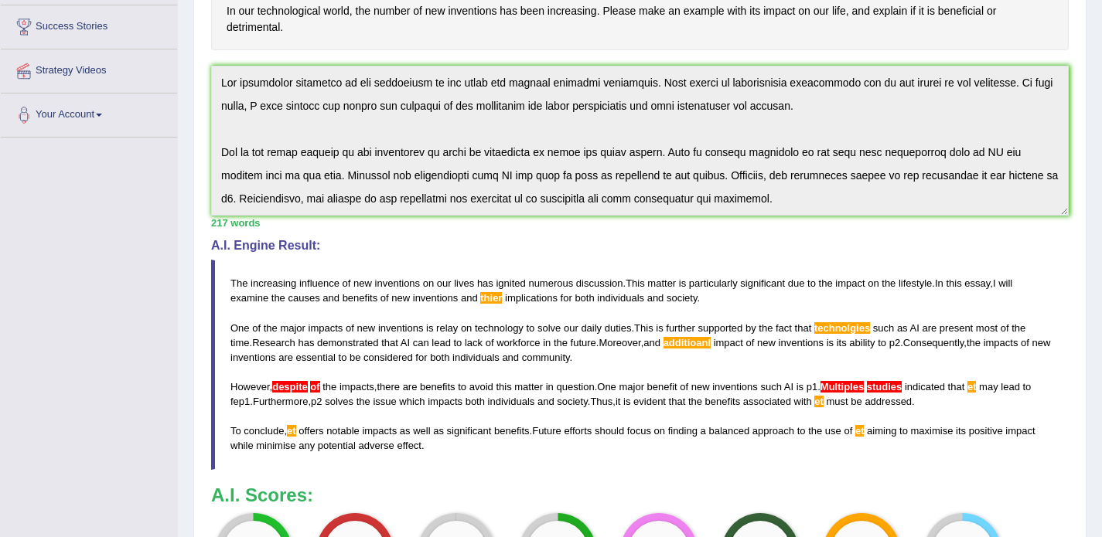
drag, startPoint x: 345, startPoint y: 303, endPoint x: 374, endPoint y: 314, distance: 31.3
click at [374, 314] on blockquote "The increasing influence of new inventions on our lives has ignited numerous di…" at bounding box center [639, 365] width 857 height 210
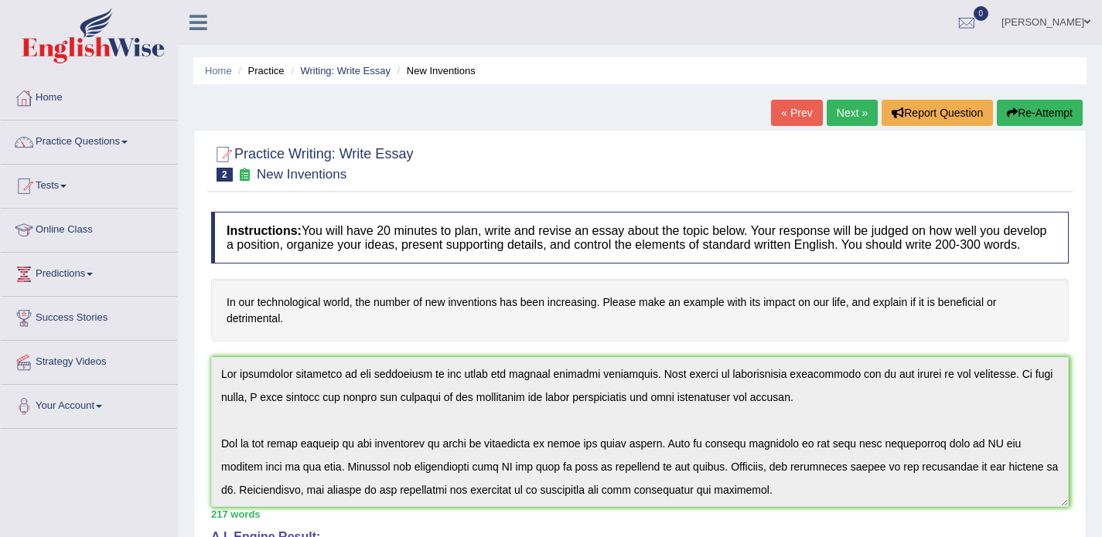
click at [1013, 120] on button "Re-Attempt" at bounding box center [1040, 113] width 86 height 26
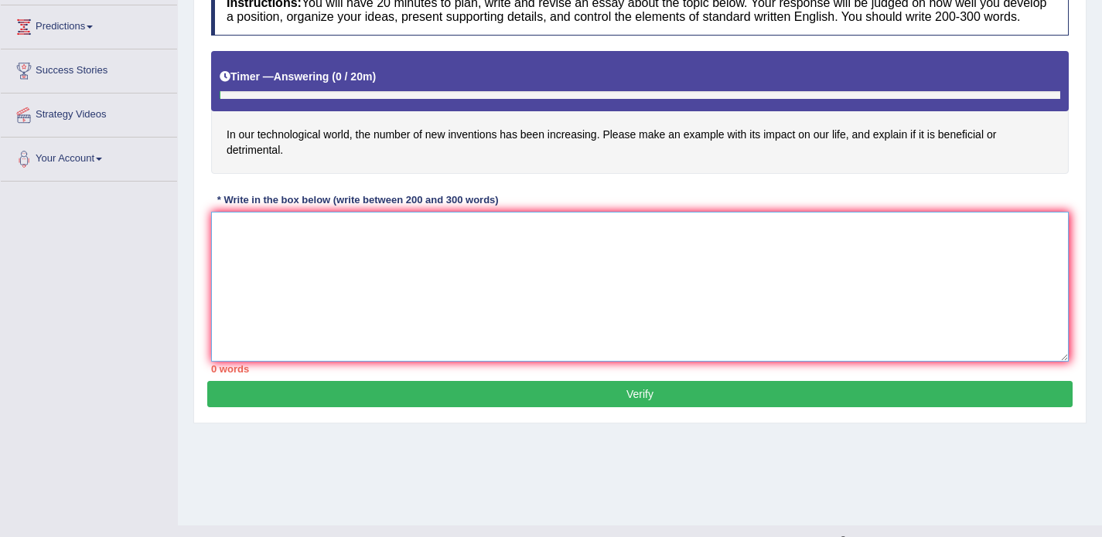
click at [577, 270] on textarea at bounding box center [639, 287] width 857 height 150
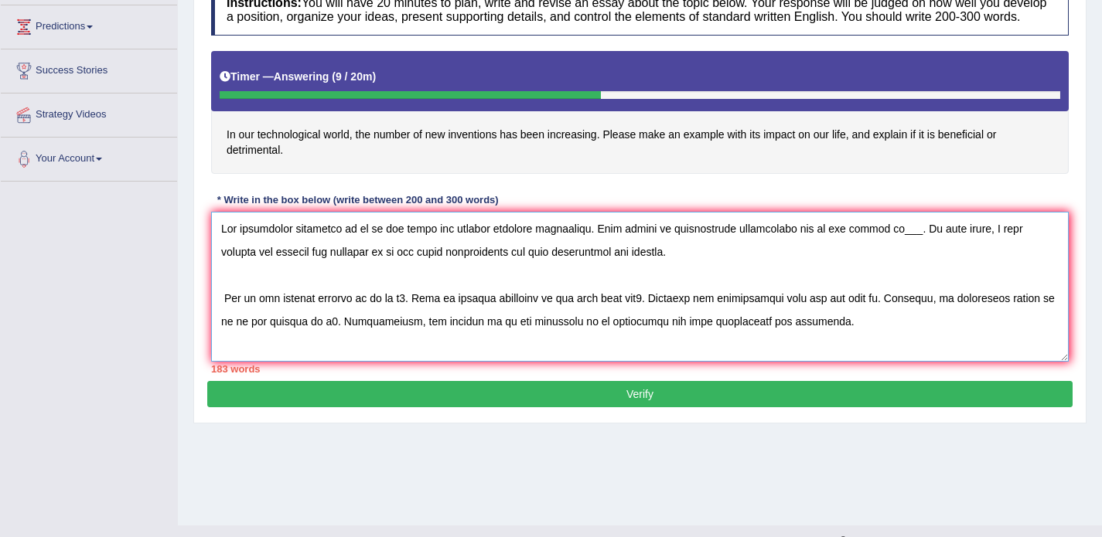
click at [362, 243] on textarea at bounding box center [639, 287] width 857 height 150
click at [943, 248] on textarea at bounding box center [639, 287] width 857 height 150
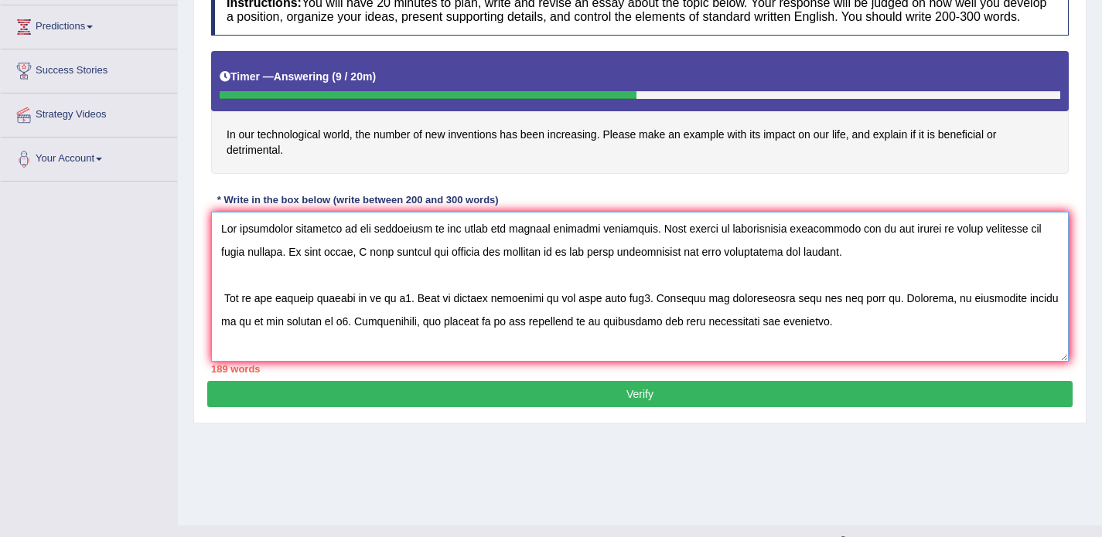
drag, startPoint x: 356, startPoint y: 241, endPoint x: 424, endPoint y: 240, distance: 68.0
click at [424, 240] on textarea at bounding box center [639, 287] width 857 height 150
click at [561, 264] on textarea at bounding box center [639, 287] width 857 height 150
paste textarea "new inventions"
click at [227, 314] on textarea at bounding box center [639, 287] width 857 height 150
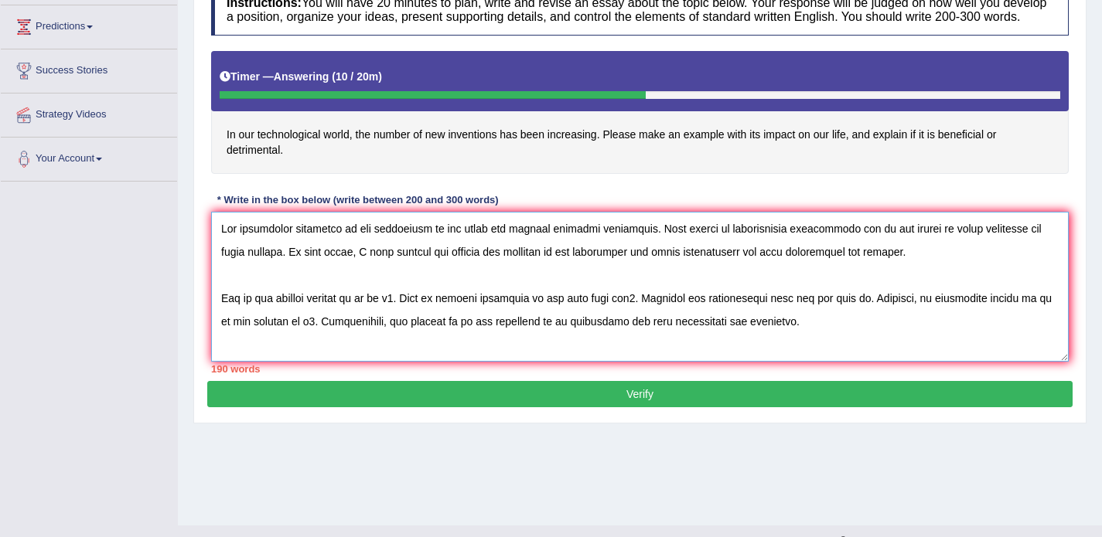
click at [377, 314] on textarea at bounding box center [639, 287] width 857 height 150
paste textarea "new inventions"
click at [465, 315] on textarea at bounding box center [639, 287] width 857 height 150
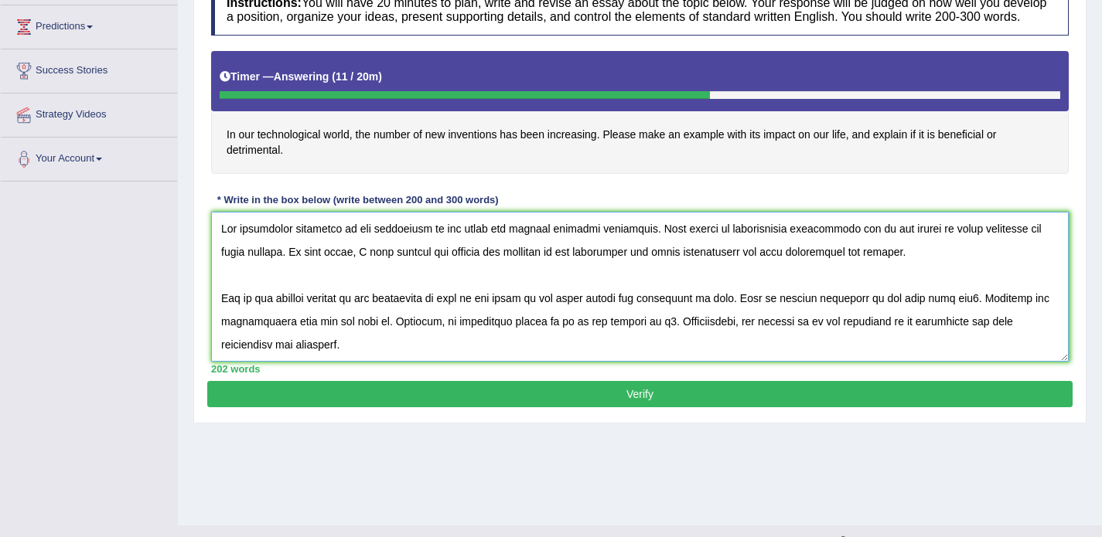
click at [955, 313] on textarea at bounding box center [639, 287] width 857 height 150
click at [950, 312] on textarea at bounding box center [639, 287] width 857 height 150
click at [998, 314] on textarea at bounding box center [639, 287] width 857 height 150
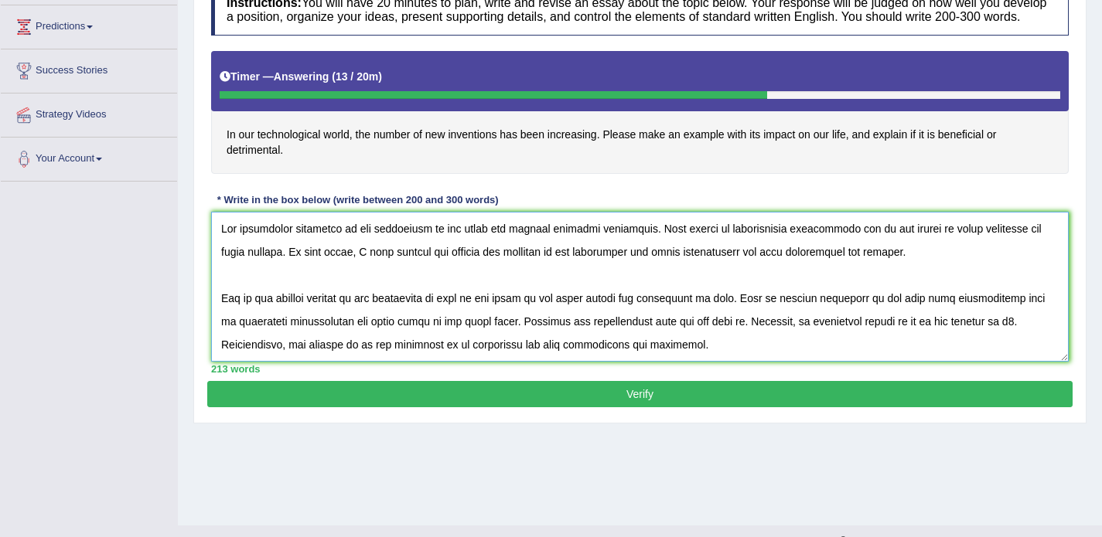
click at [672, 338] on textarea at bounding box center [639, 287] width 857 height 150
drag, startPoint x: 221, startPoint y: 336, endPoint x: 316, endPoint y: 342, distance: 95.3
click at [316, 342] on textarea at bounding box center [639, 287] width 857 height 150
click at [672, 339] on textarea at bounding box center [639, 287] width 857 height 150
paste textarea "artificial intelligence"
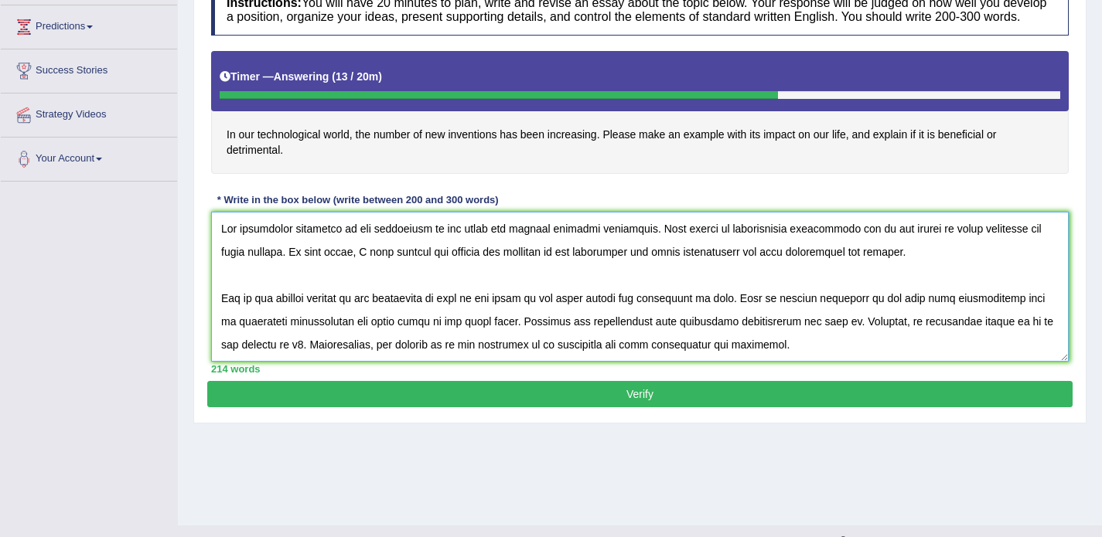
click at [809, 338] on textarea at bounding box center [639, 287] width 857 height 150
click at [321, 358] on textarea at bounding box center [639, 287] width 857 height 150
paste textarea "artificial intelligence"
click at [469, 361] on textarea at bounding box center [639, 287] width 857 height 150
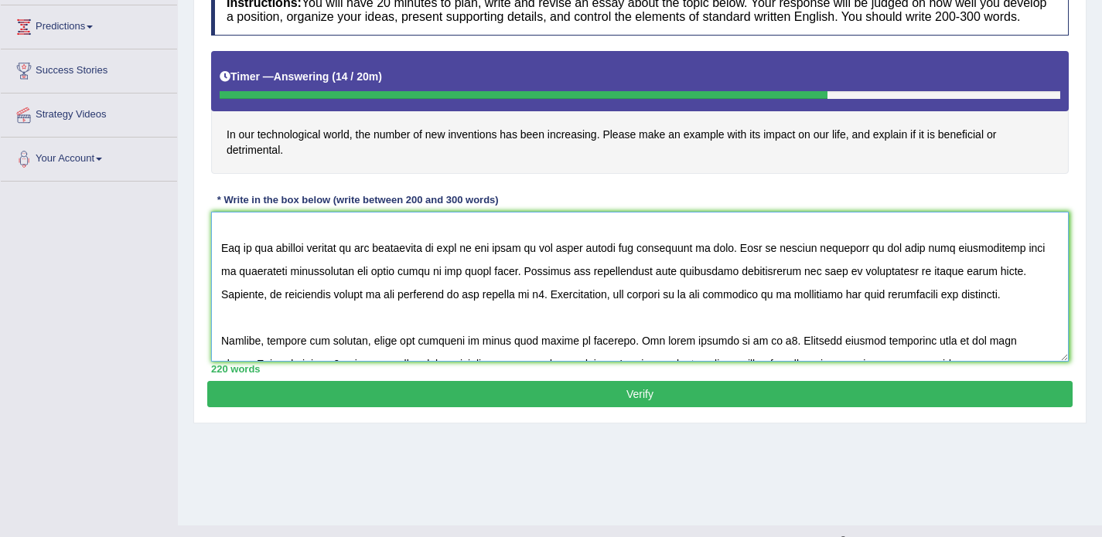
scroll to position [51, 0]
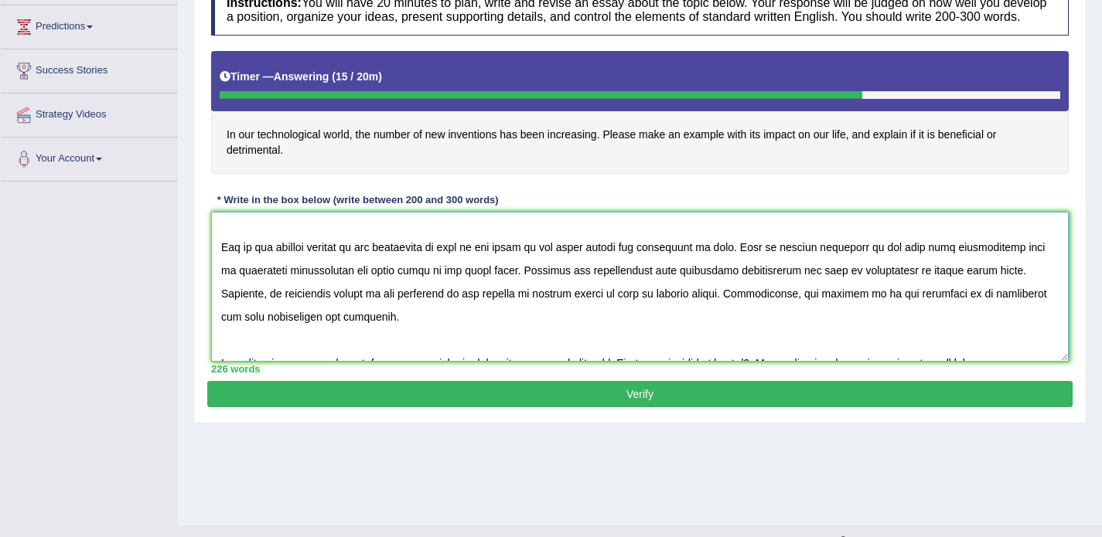
click at [800, 305] on textarea at bounding box center [639, 287] width 857 height 150
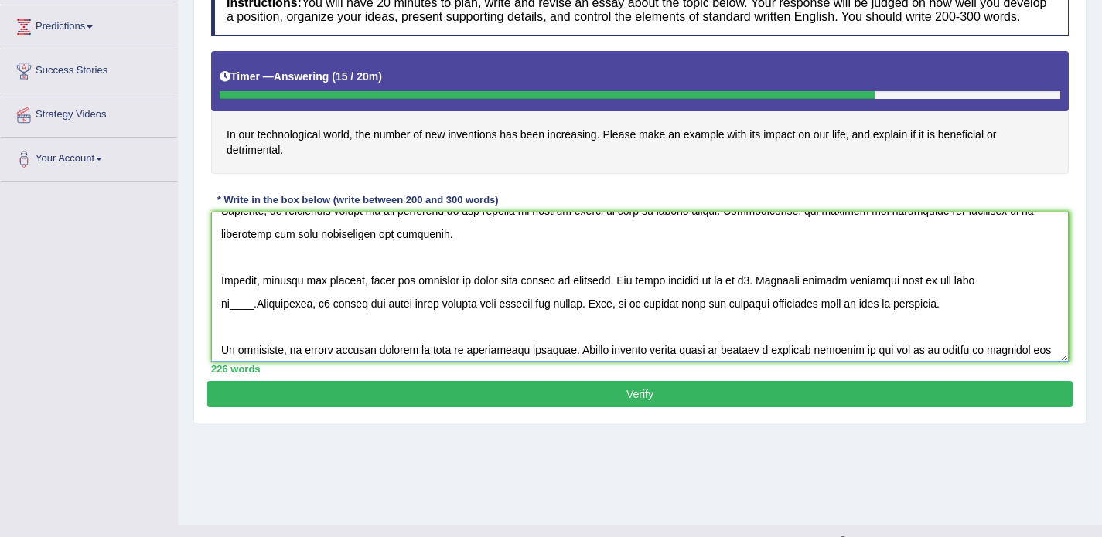
scroll to position [136, 0]
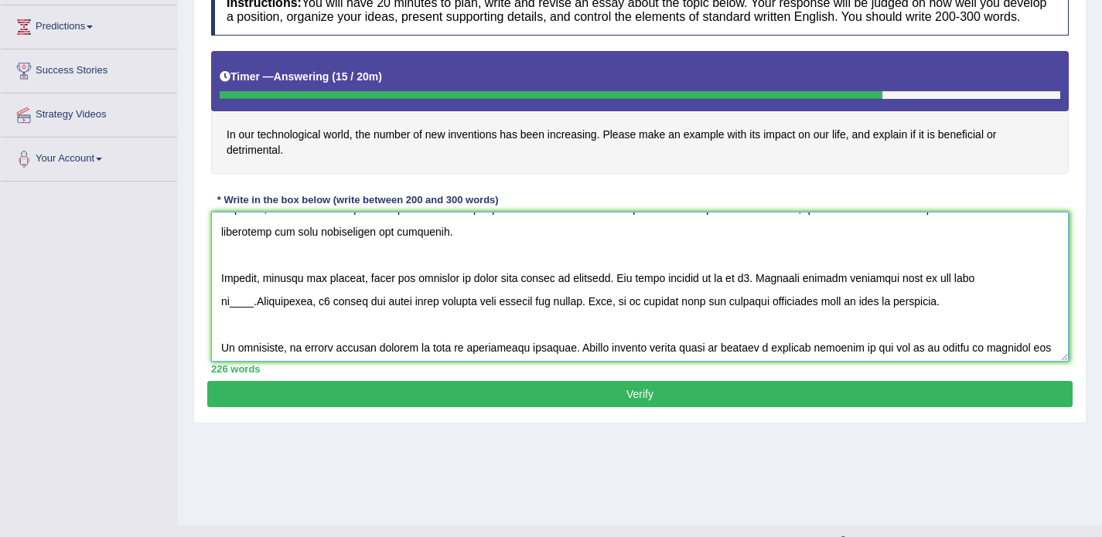
click at [722, 295] on textarea at bounding box center [639, 287] width 857 height 150
paste textarea "artificial intelligence"
click at [850, 293] on textarea at bounding box center [639, 287] width 857 height 150
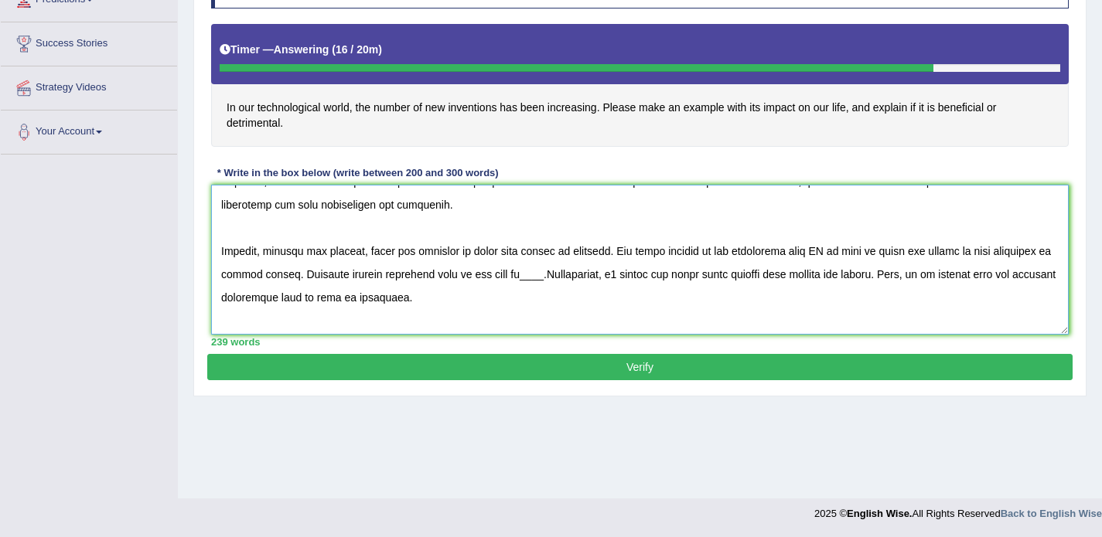
scroll to position [274, 0]
click at [528, 288] on textarea at bounding box center [639, 260] width 857 height 150
click at [670, 291] on textarea at bounding box center [639, 260] width 857 height 150
drag, startPoint x: 681, startPoint y: 290, endPoint x: 652, endPoint y: 288, distance: 29.5
click at [652, 288] on textarea at bounding box center [639, 260] width 857 height 150
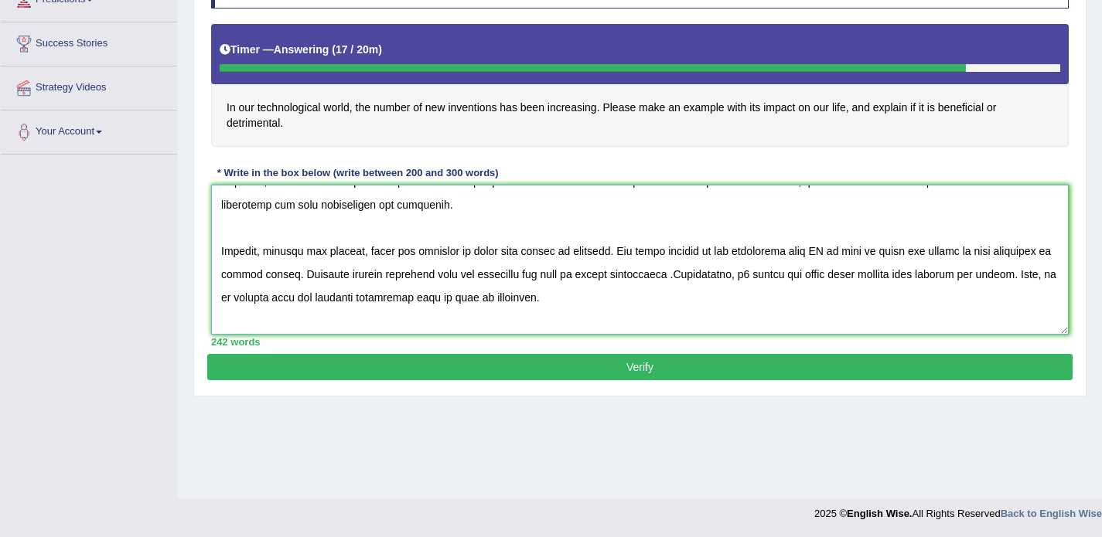
click at [681, 286] on textarea at bounding box center [639, 260] width 857 height 150
paste textarea "future"
click at [779, 291] on textarea at bounding box center [639, 260] width 857 height 150
click at [574, 312] on textarea at bounding box center [639, 260] width 857 height 150
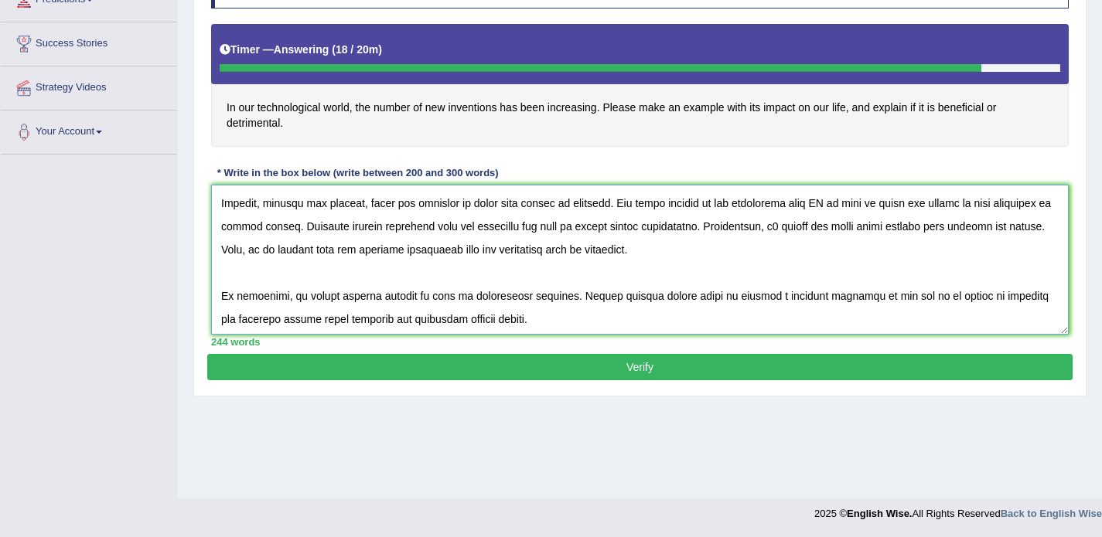
scroll to position [186, 0]
drag, startPoint x: 303, startPoint y: 311, endPoint x: 292, endPoint y: 307, distance: 11.5
click at [292, 307] on textarea at bounding box center [639, 260] width 857 height 150
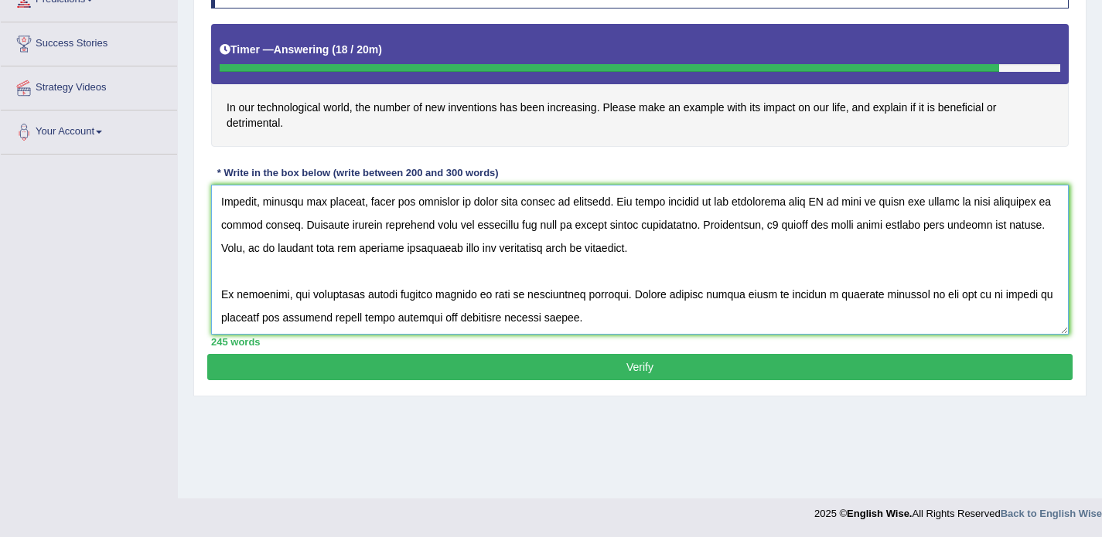
click at [857, 235] on textarea at bounding box center [639, 260] width 857 height 150
paste textarea "future"
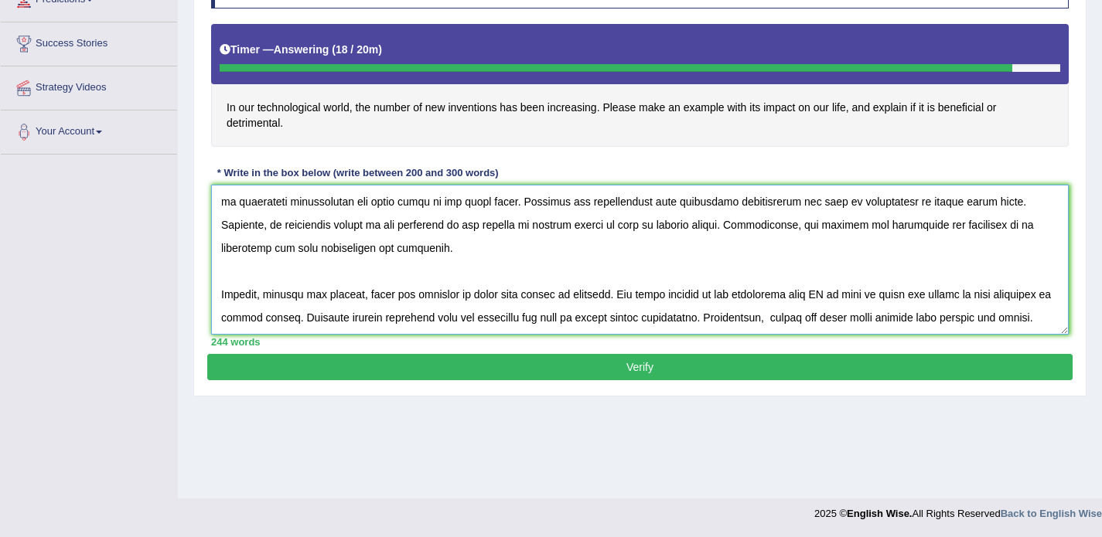
scroll to position [92, 0]
drag, startPoint x: 316, startPoint y: 220, endPoint x: 222, endPoint y: 213, distance: 94.6
click at [222, 213] on textarea at bounding box center [639, 260] width 857 height 150
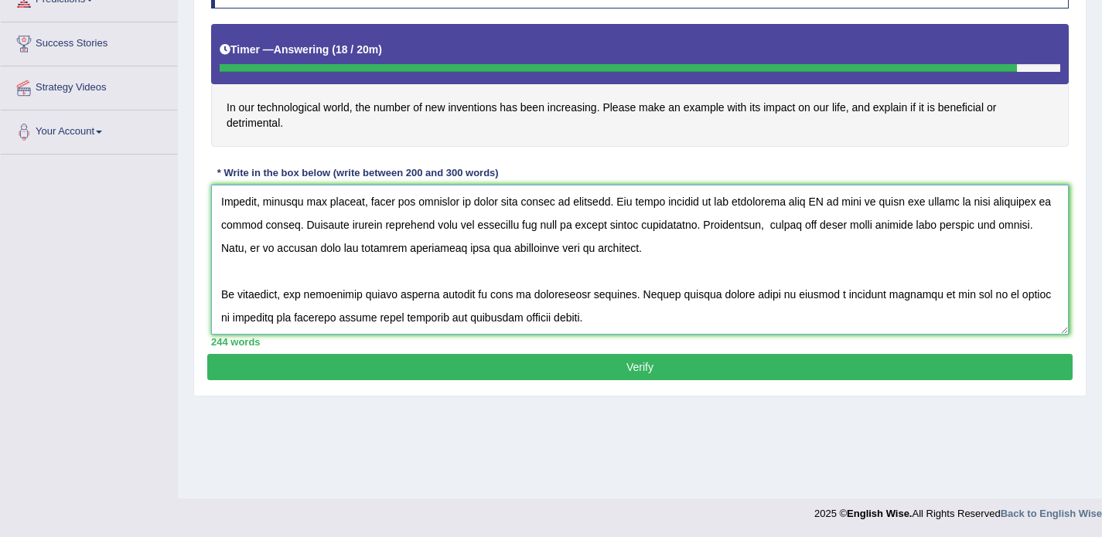
click at [850, 240] on textarea at bounding box center [639, 260] width 857 height 150
paste textarea "artificial intelligence"
click at [850, 240] on textarea at bounding box center [639, 260] width 857 height 150
click at [945, 238] on textarea at bounding box center [639, 260] width 857 height 150
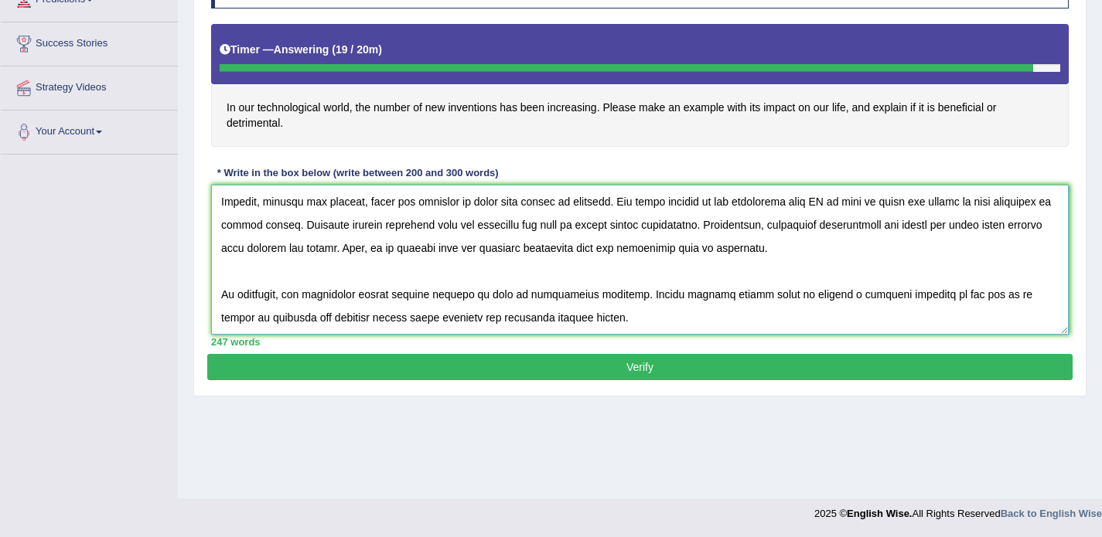
click at [1000, 240] on textarea at bounding box center [639, 260] width 857 height 150
click at [264, 262] on textarea at bounding box center [639, 260] width 857 height 150
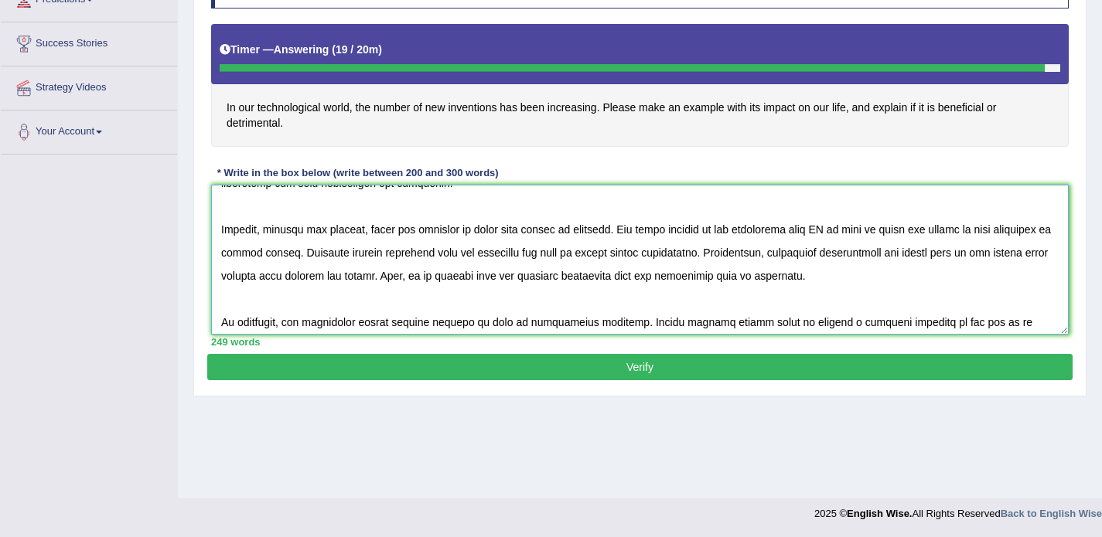
scroll to position [152, 0]
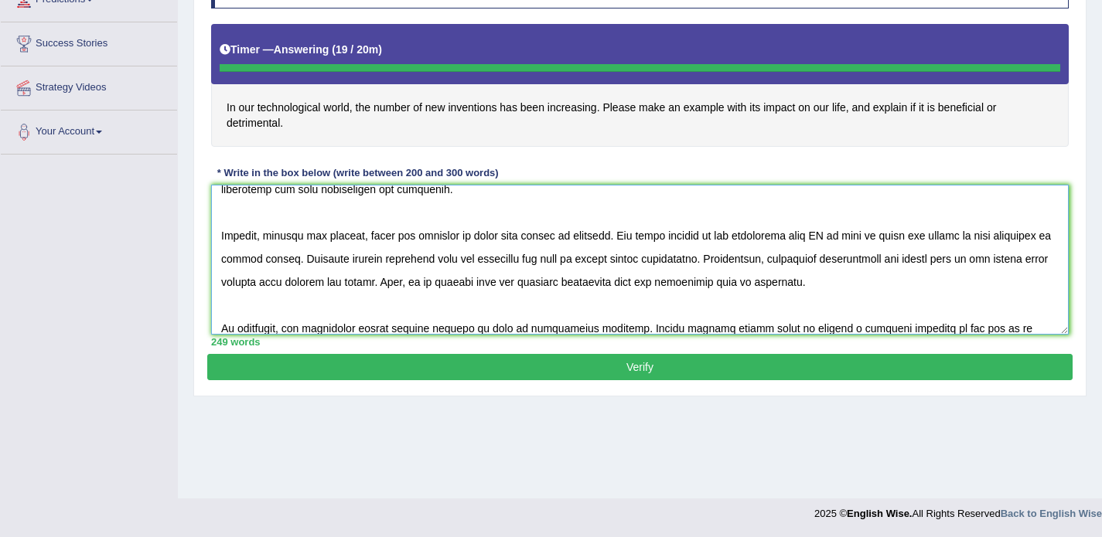
type textarea "The increasing influence of new inventions on our lives has ignited numerous di…"
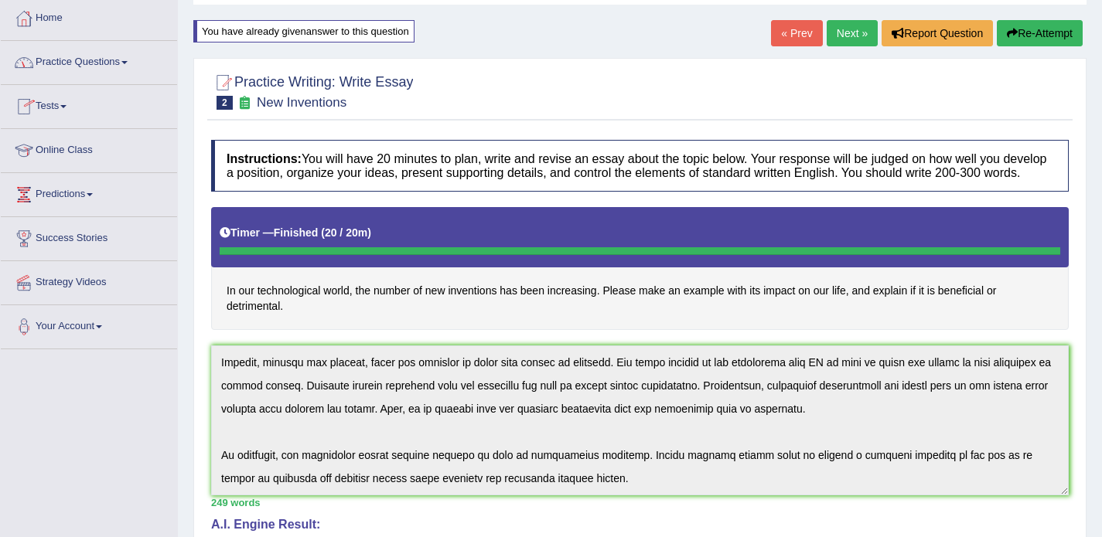
scroll to position [77, 0]
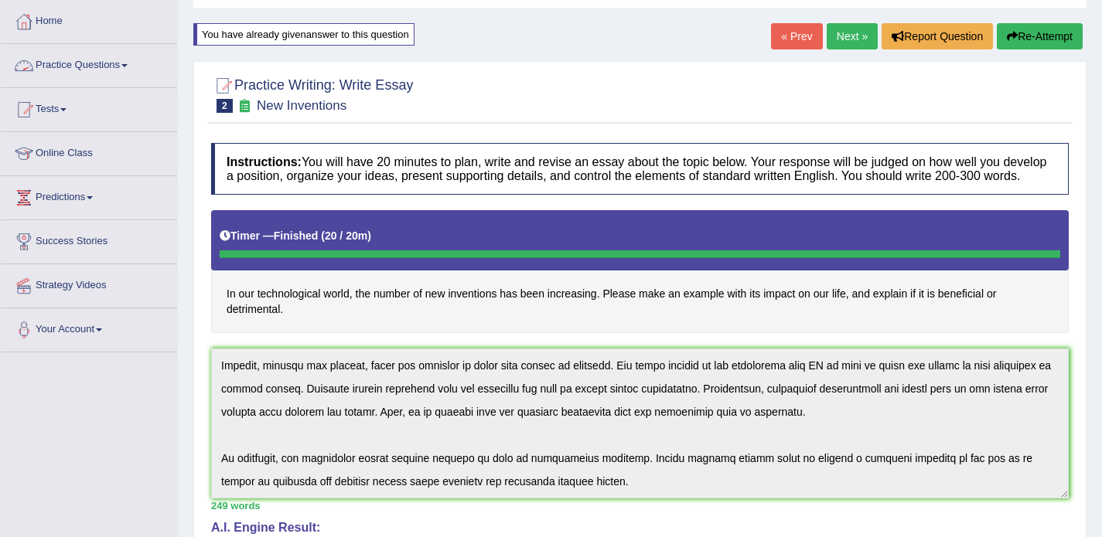
click at [101, 69] on link "Practice Questions" at bounding box center [89, 63] width 176 height 39
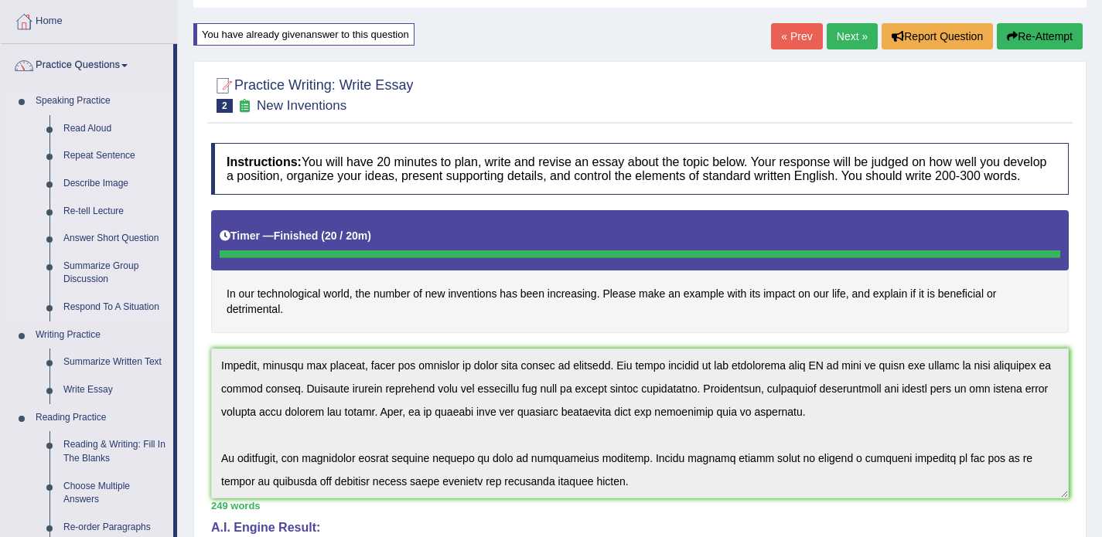
click at [118, 209] on link "Re-tell Lecture" at bounding box center [114, 212] width 117 height 28
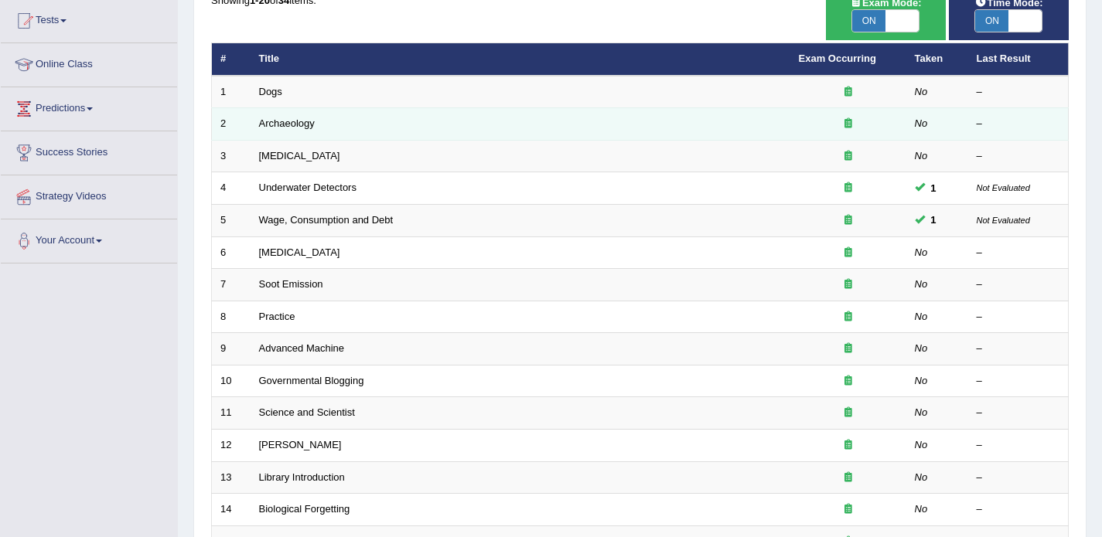
scroll to position [160, 0]
